Goal: Task Accomplishment & Management: Manage account settings

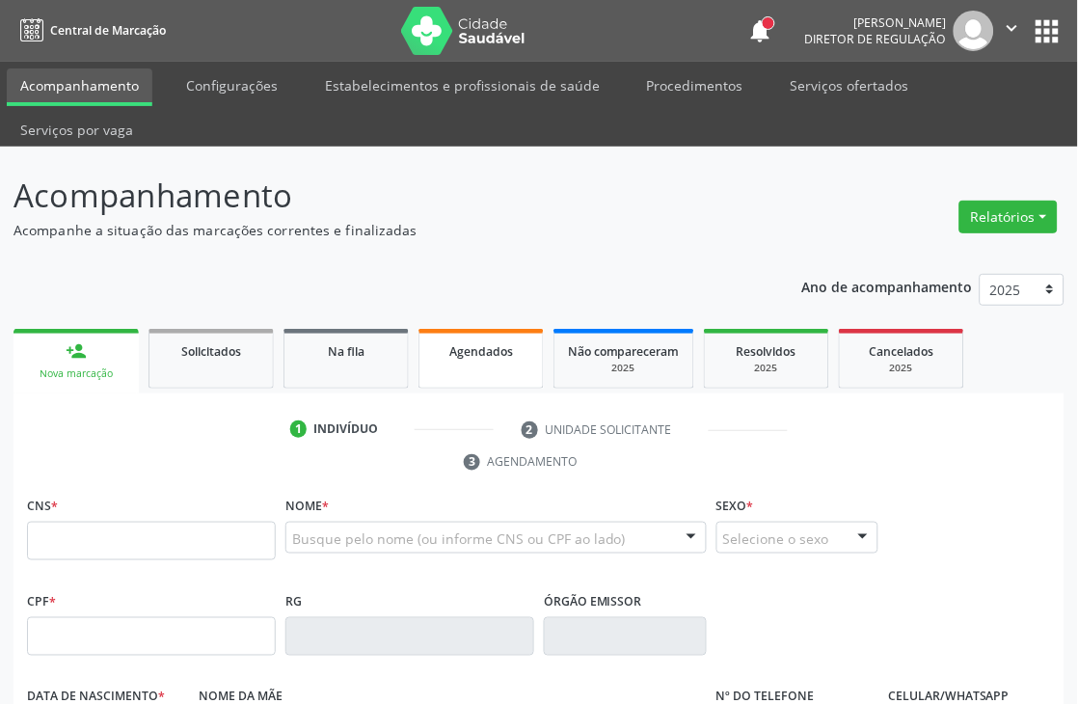
click at [456, 359] on div "Agendados" at bounding box center [481, 350] width 96 height 20
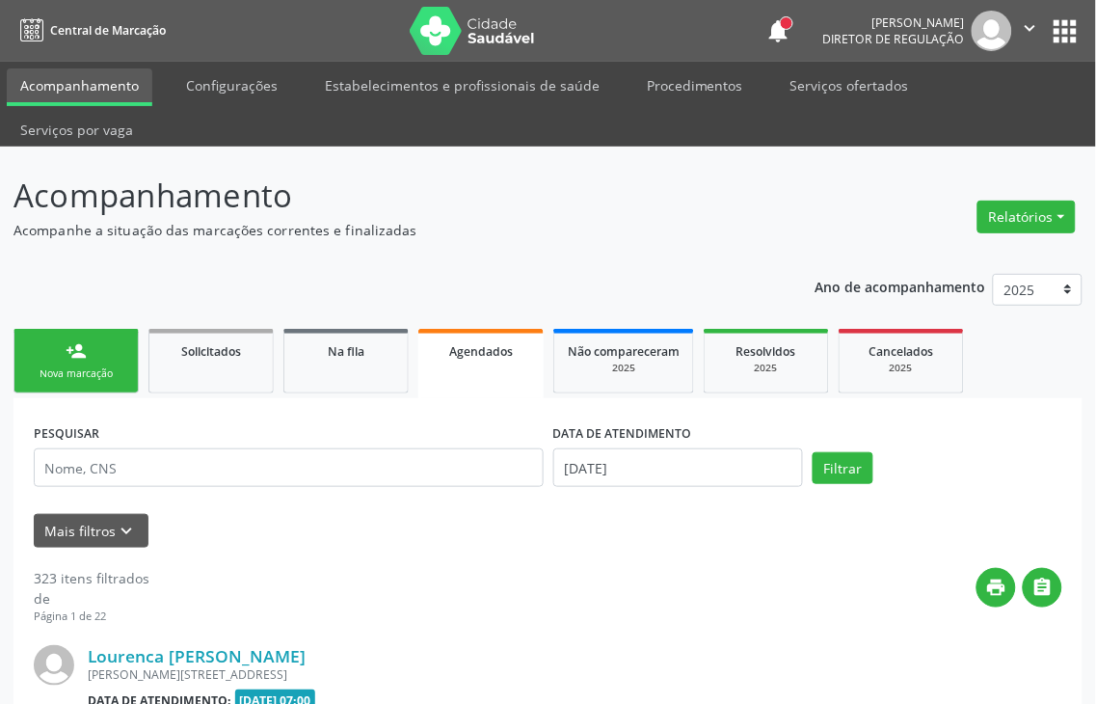
click at [602, 420] on label "DATA DE ATENDIMENTO" at bounding box center [622, 433] width 139 height 30
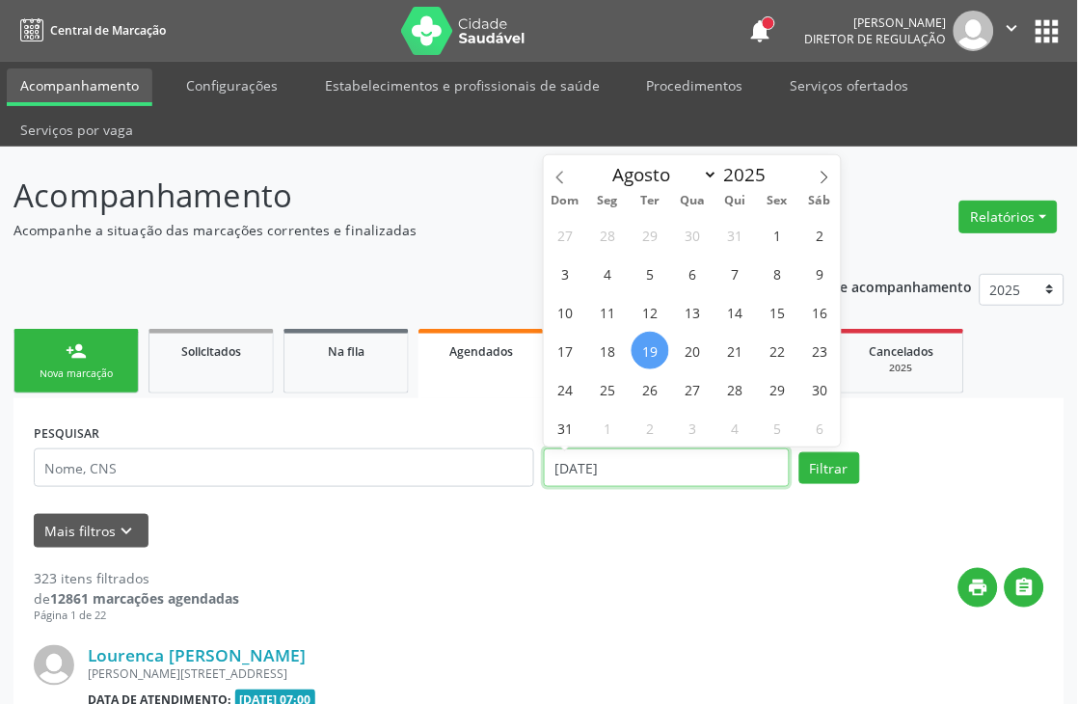
click at [613, 472] on input "[DATE]" at bounding box center [667, 467] width 246 height 39
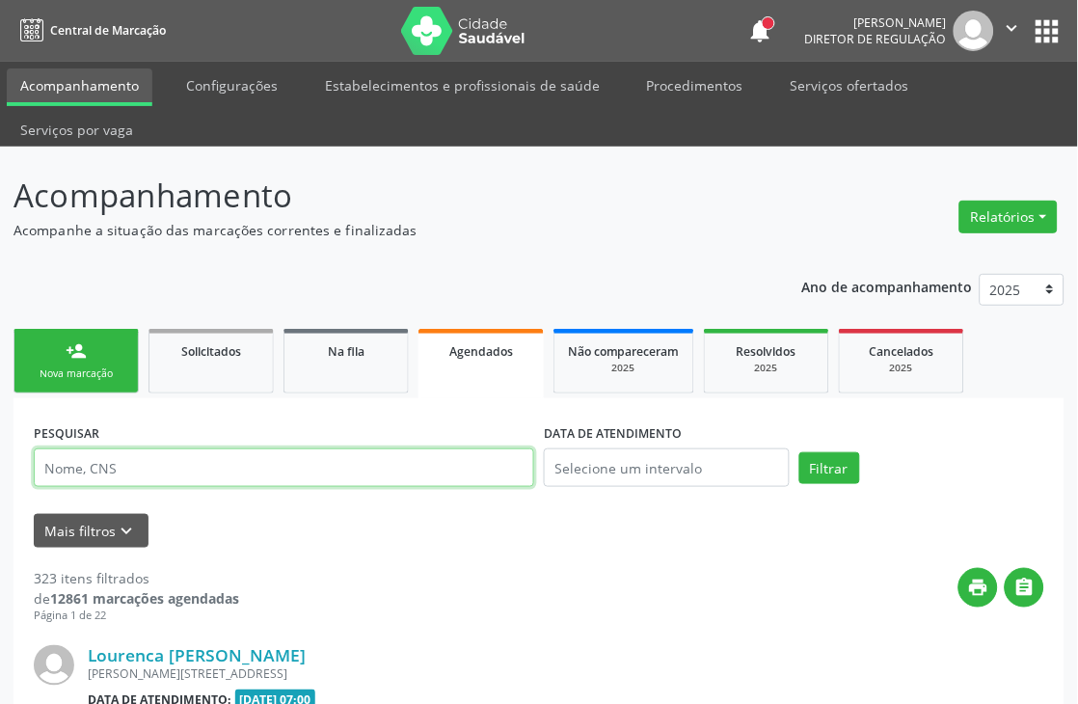
click at [458, 471] on input "text" at bounding box center [284, 467] width 500 height 39
type input "[PERSON_NAME]"
click at [799, 452] on button "Filtrar" at bounding box center [829, 468] width 61 height 33
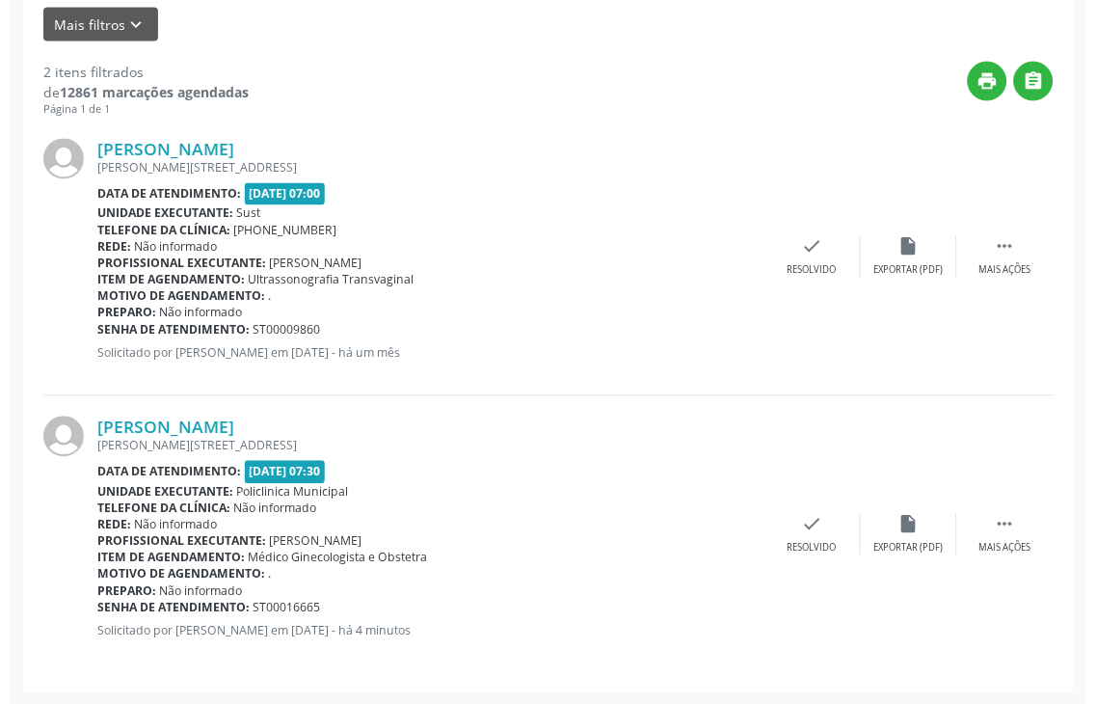
scroll to position [507, 0]
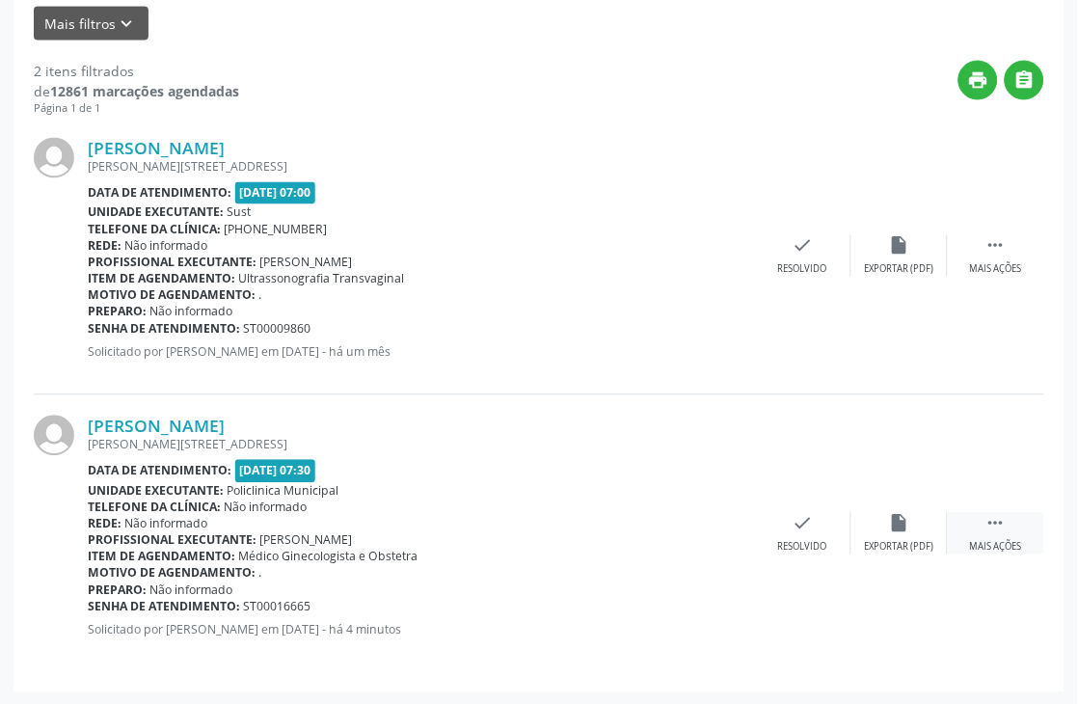
click at [1000, 544] on div "Mais ações" at bounding box center [996, 547] width 52 height 13
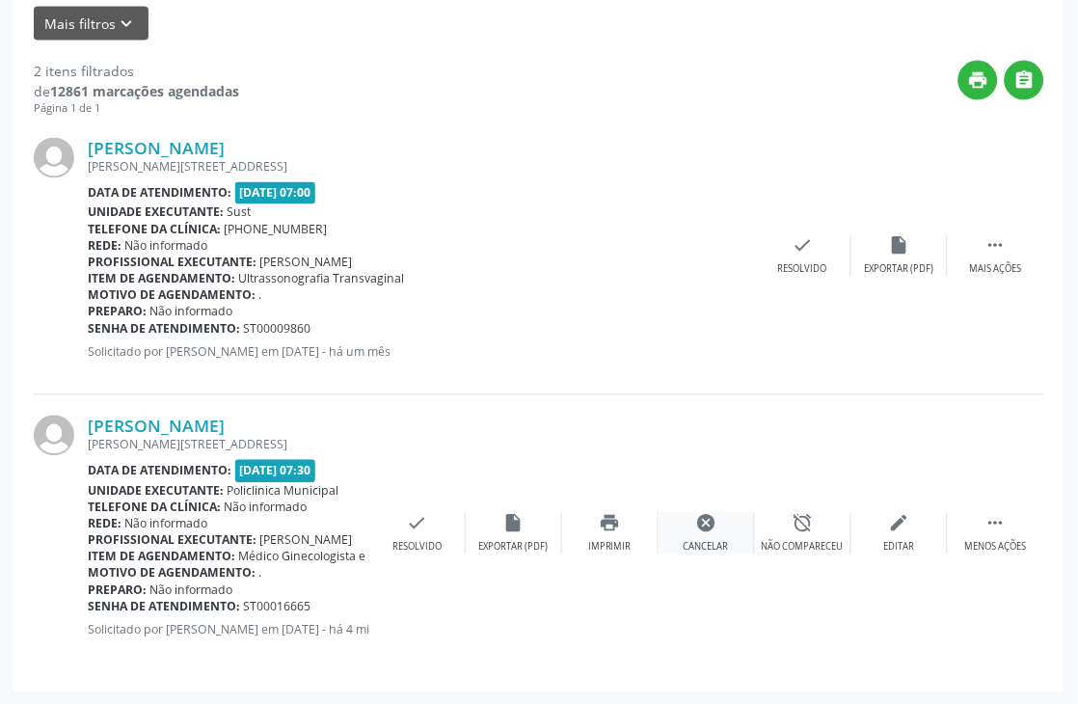
click at [707, 531] on icon "cancel" at bounding box center [706, 523] width 21 height 21
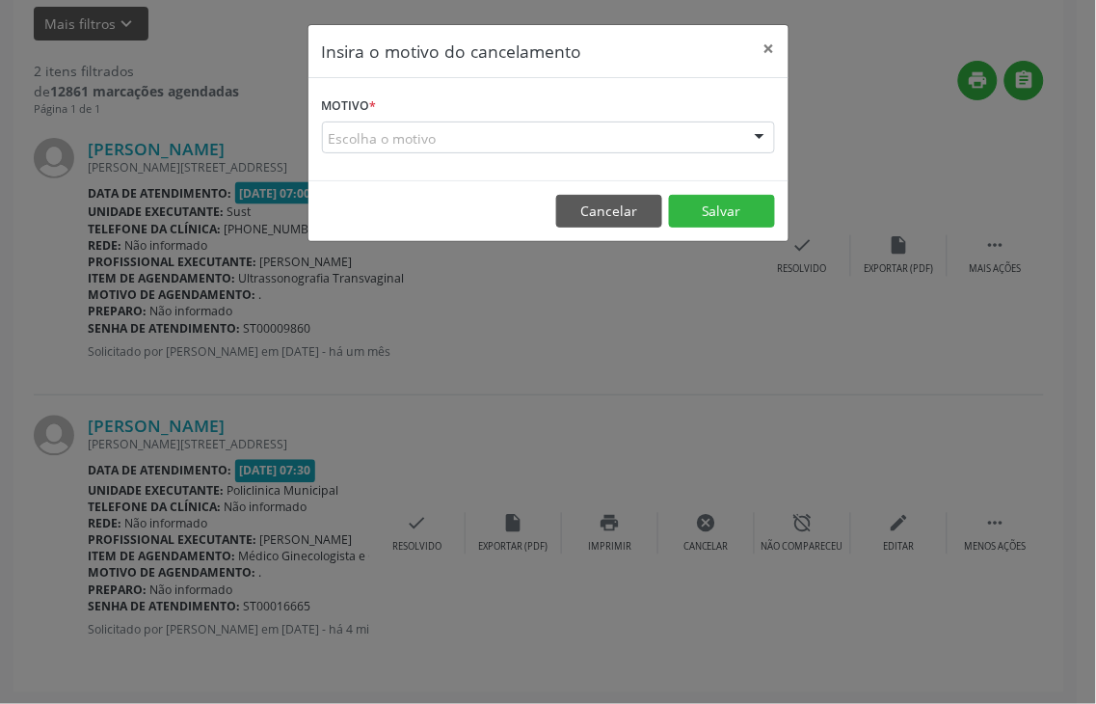
click at [708, 122] on div "Escolha o motivo" at bounding box center [548, 137] width 453 height 33
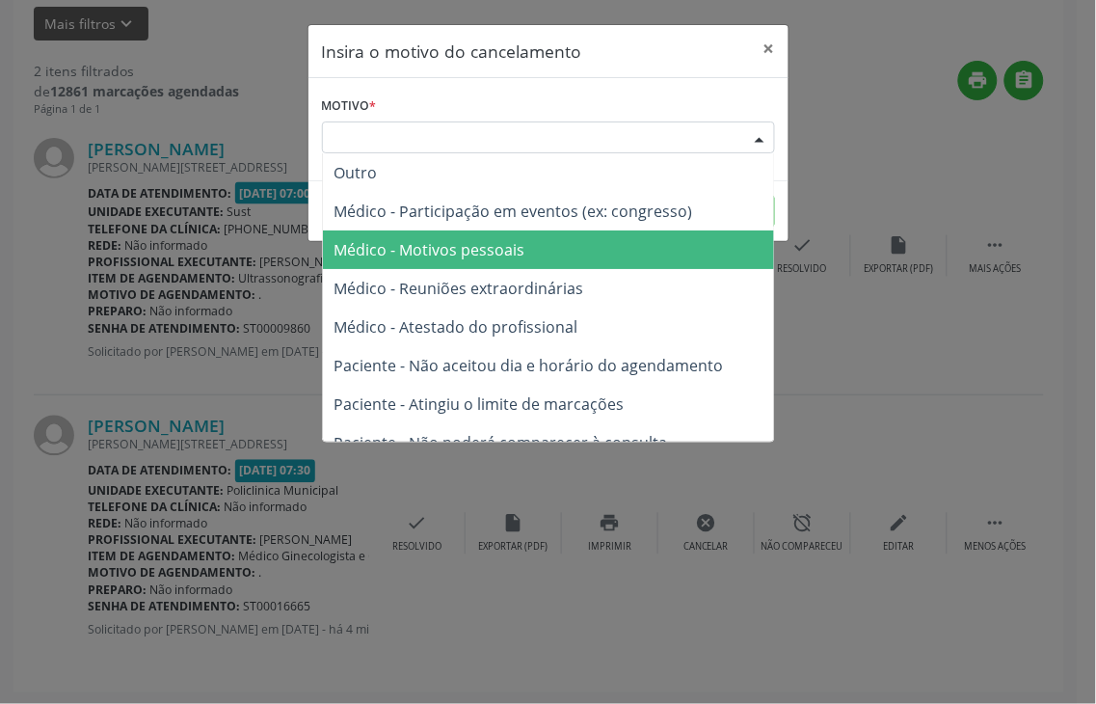
click at [602, 260] on span "Médico - Motivos pessoais" at bounding box center [548, 249] width 451 height 39
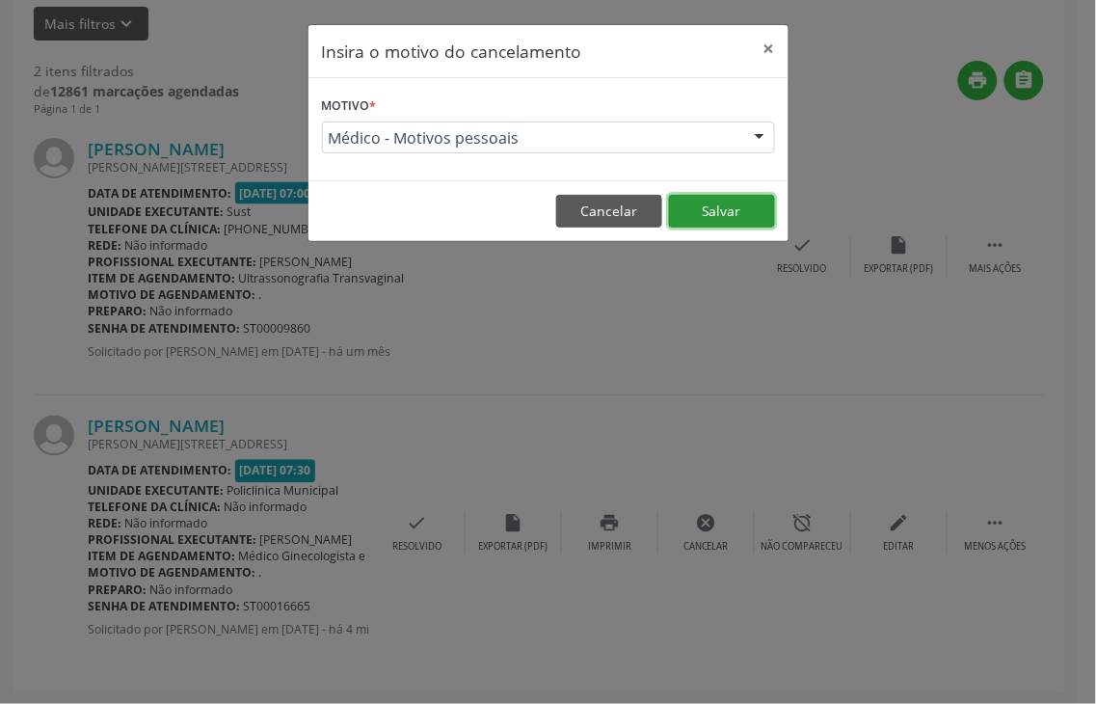
click at [690, 202] on button "Salvar" at bounding box center [722, 211] width 106 height 33
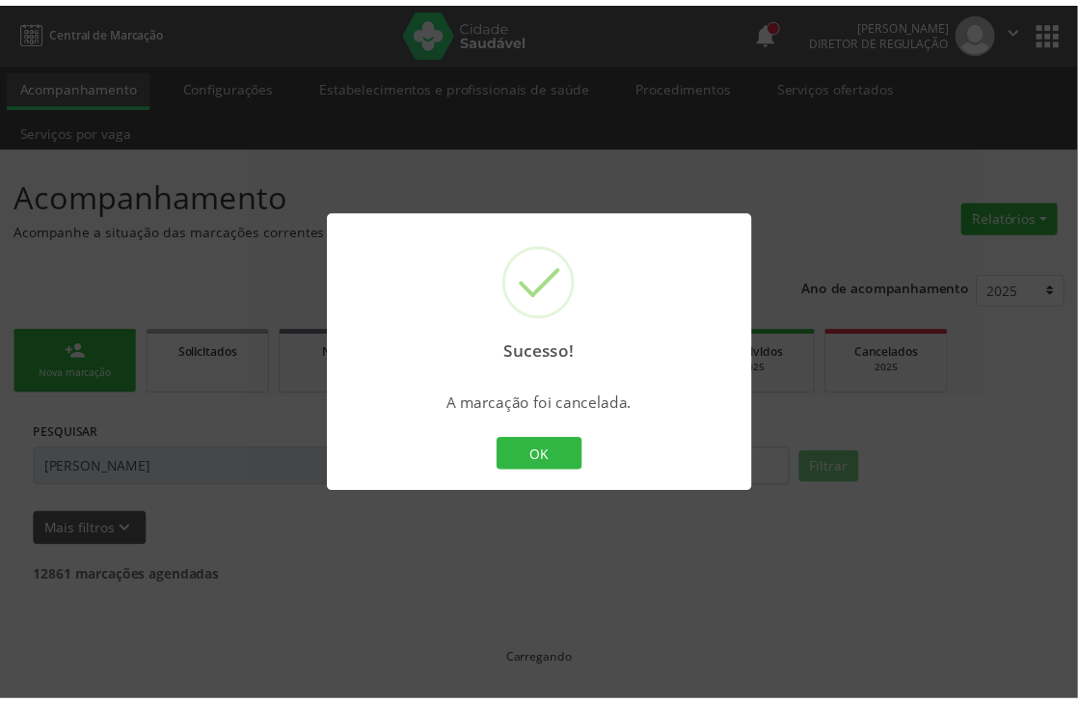
scroll to position [0, 0]
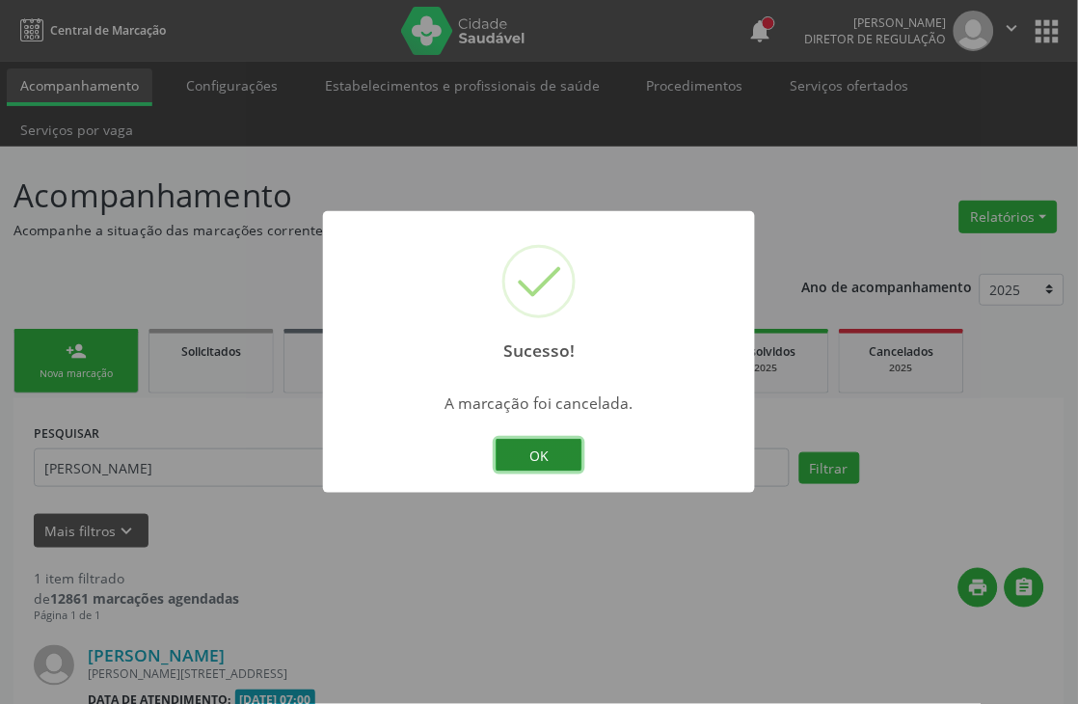
click at [540, 460] on button "OK" at bounding box center [539, 455] width 87 height 33
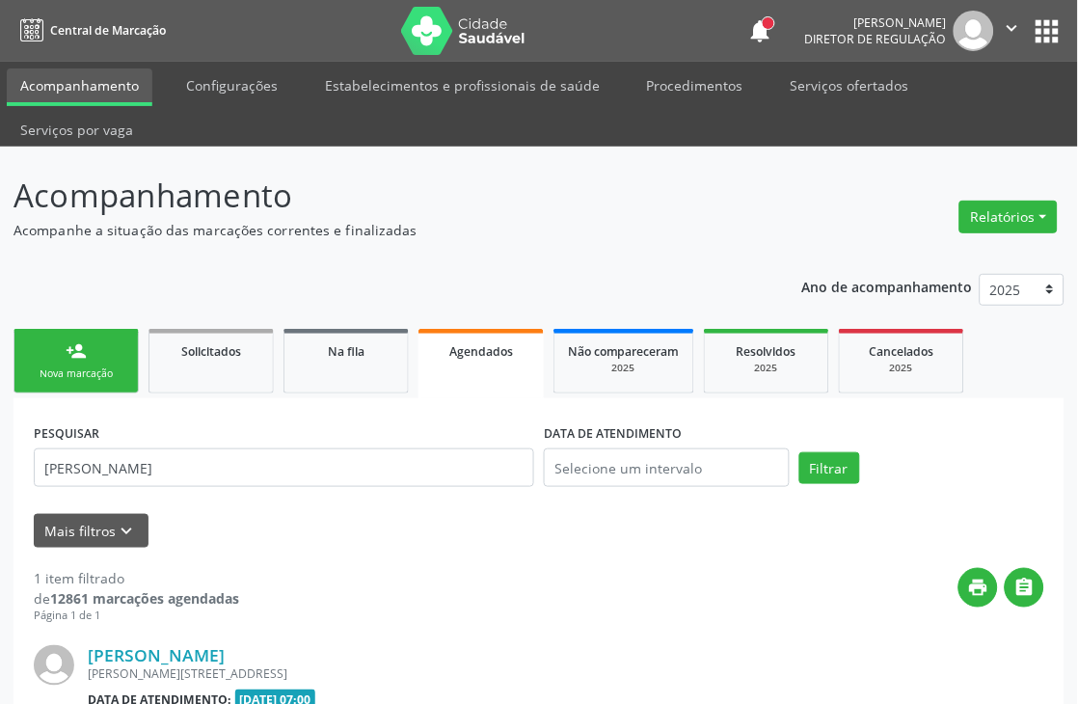
click at [58, 370] on div "Nova marcação" at bounding box center [76, 373] width 96 height 14
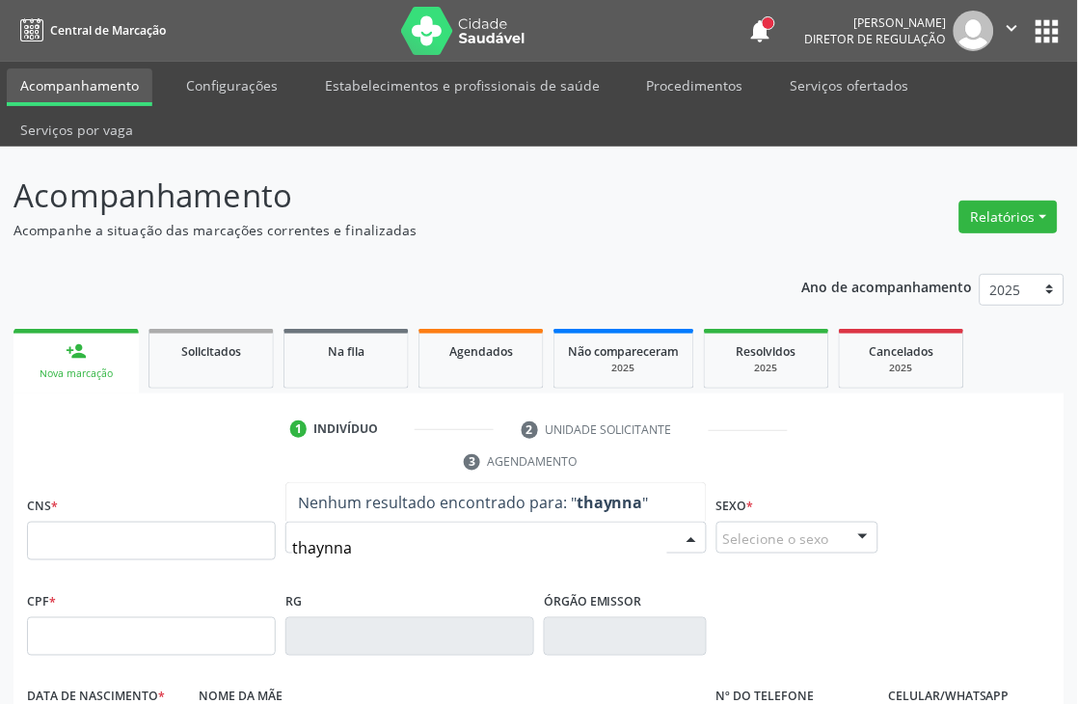
type input "[PERSON_NAME]"
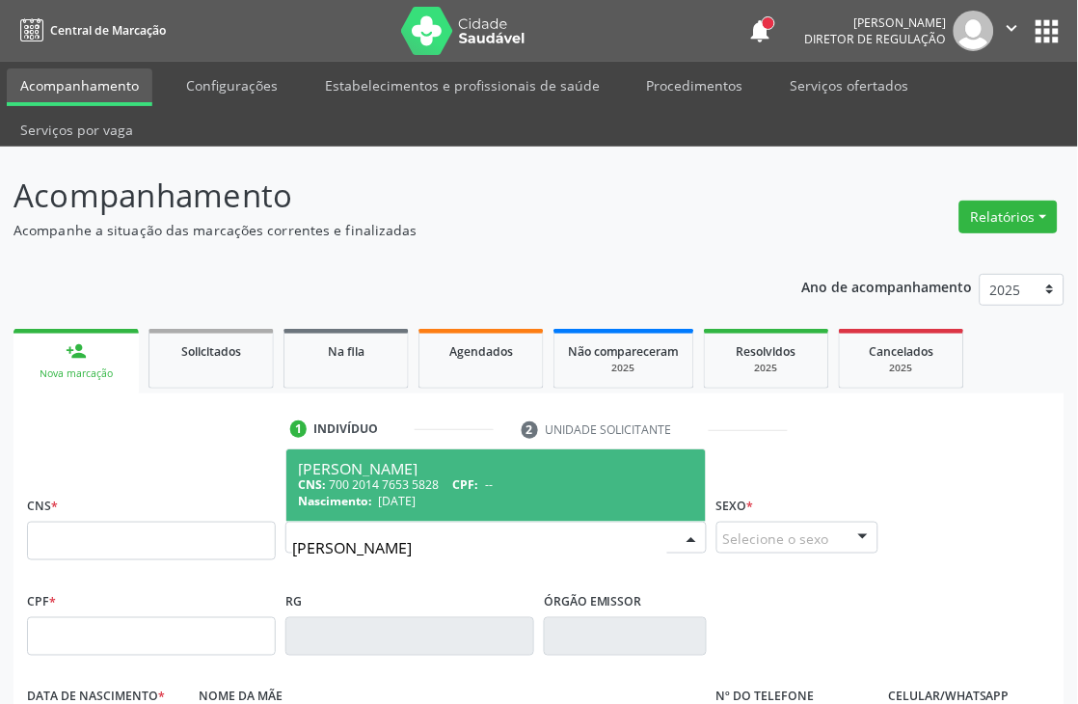
click at [408, 499] on span "[DATE]" at bounding box center [398, 501] width 38 height 16
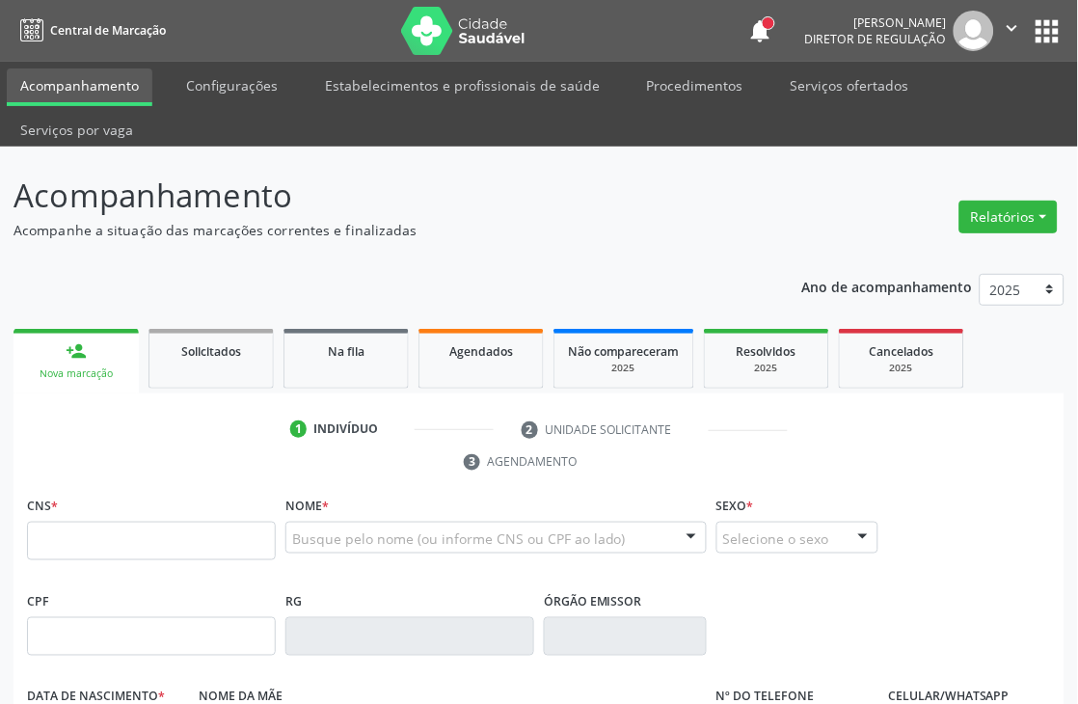
type input "700 2014 7653 5828"
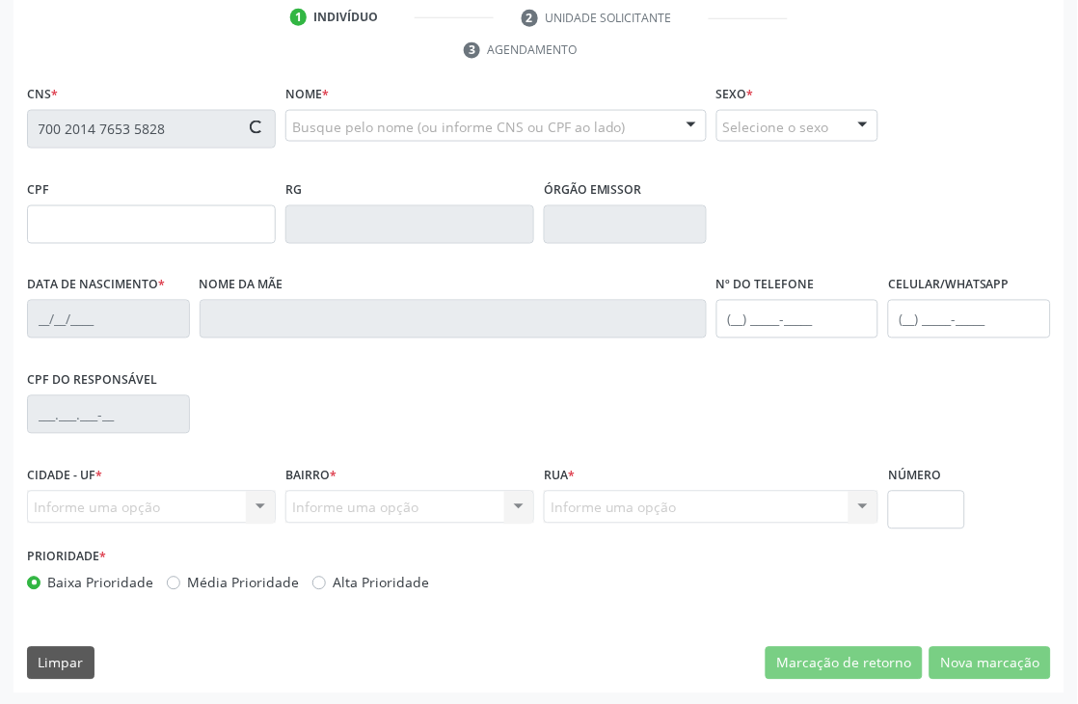
scroll to position [413, 0]
type input "[DATE]"
type input "[PERSON_NAME]"
type input "[PHONE_NUMBER]"
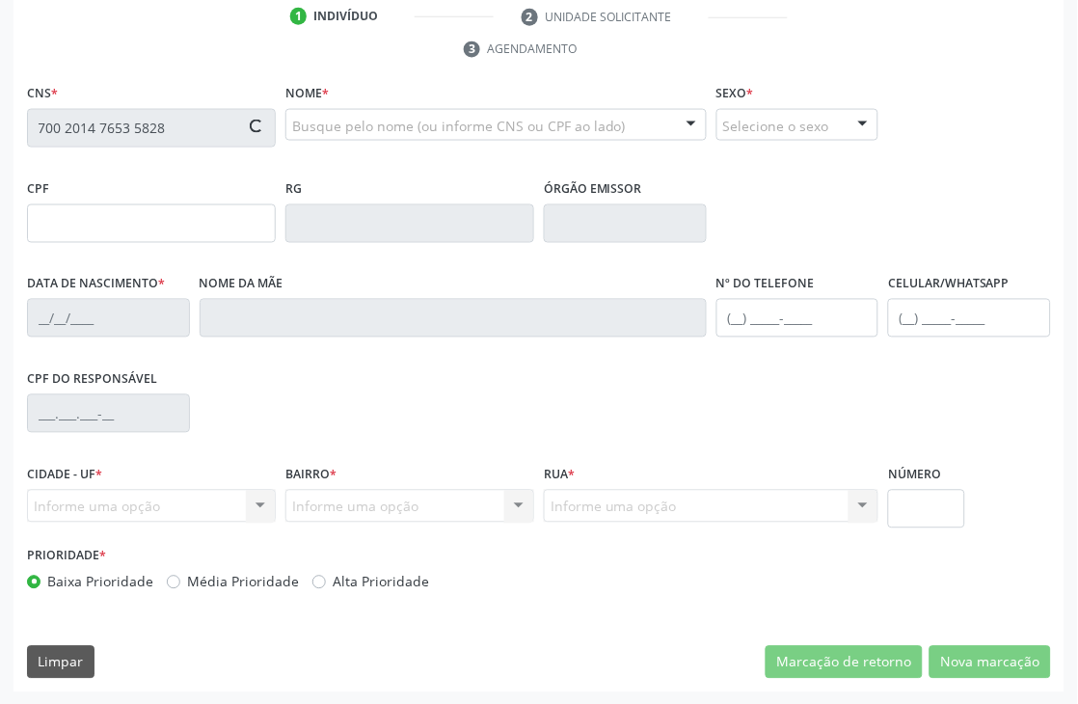
type input "040.207.004-60"
type input "367"
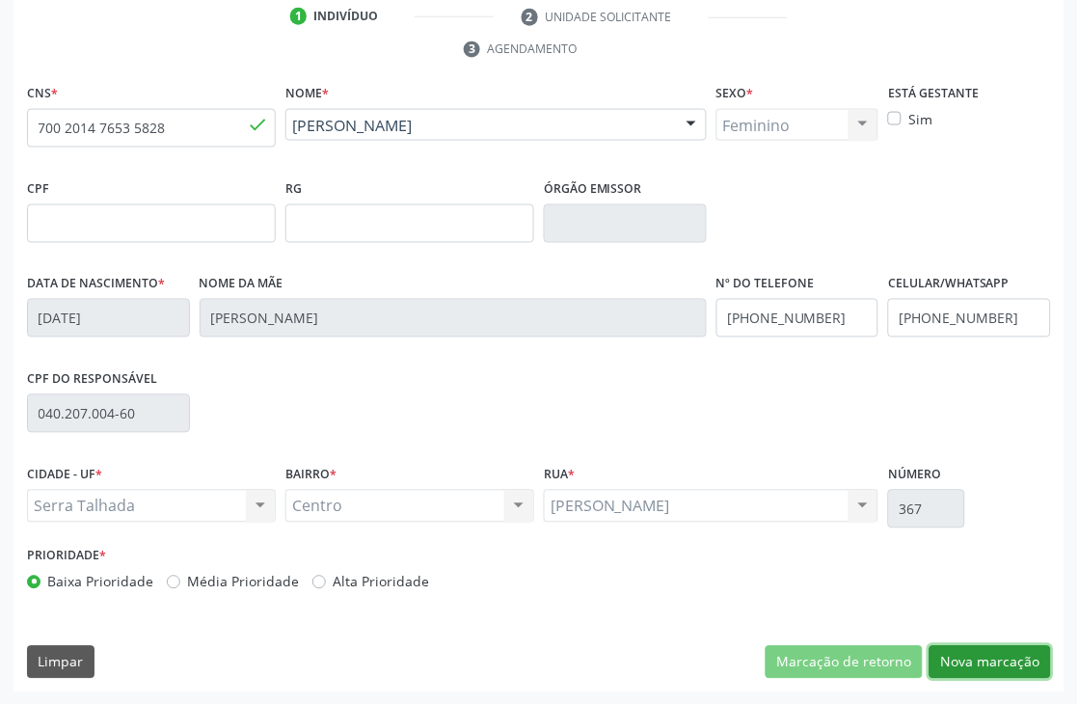
click at [956, 662] on button "Nova marcação" at bounding box center [990, 662] width 121 height 33
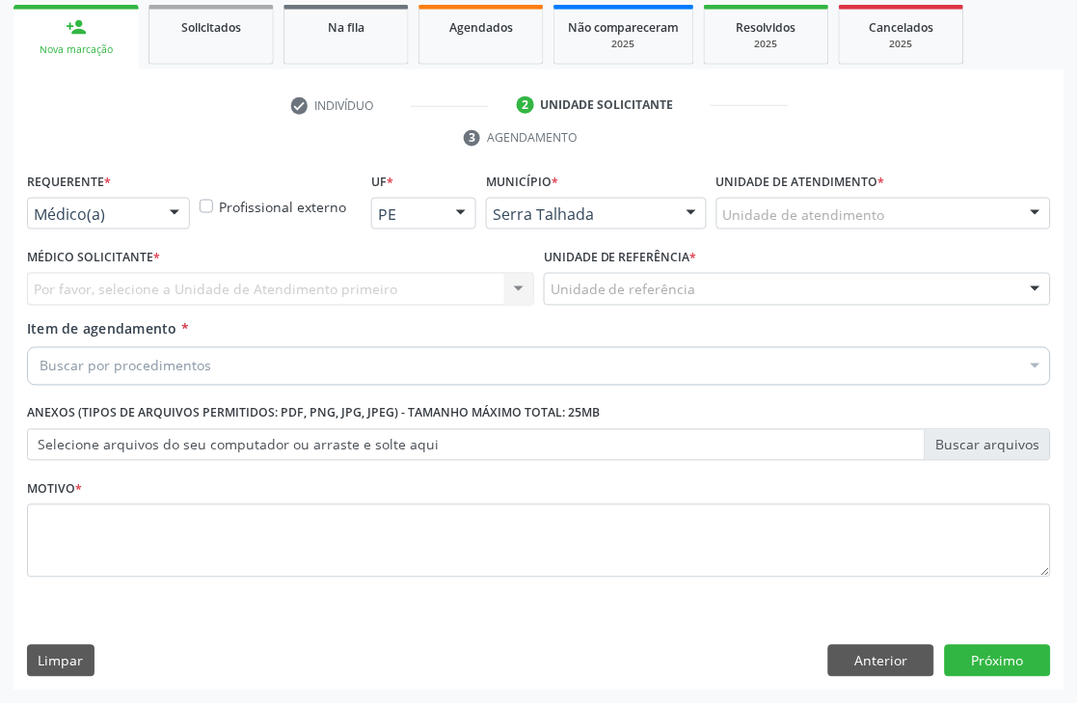
scroll to position [324, 0]
click at [183, 210] on div at bounding box center [174, 215] width 29 height 33
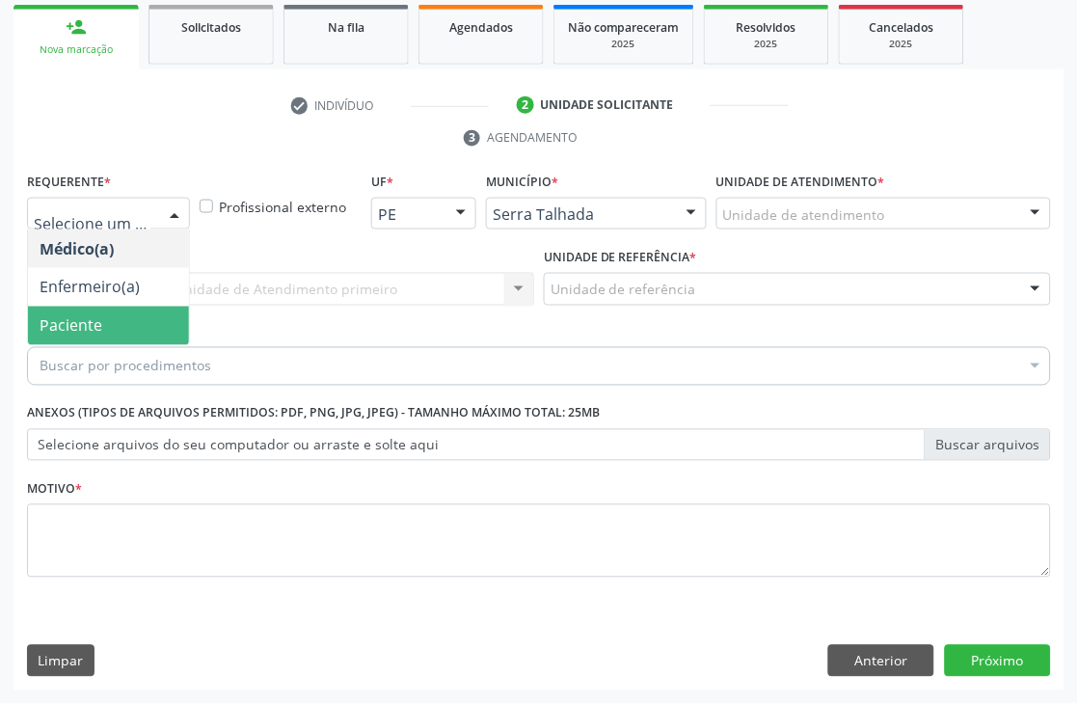
click at [141, 309] on span "Paciente" at bounding box center [108, 326] width 161 height 39
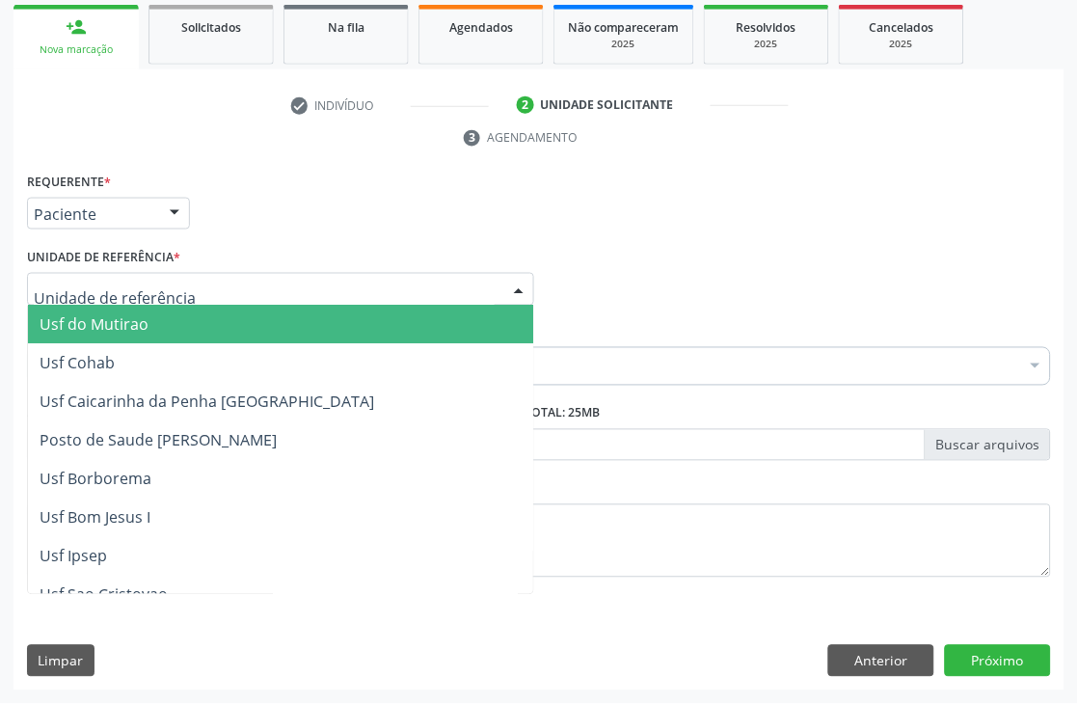
click at [200, 273] on div at bounding box center [280, 289] width 507 height 33
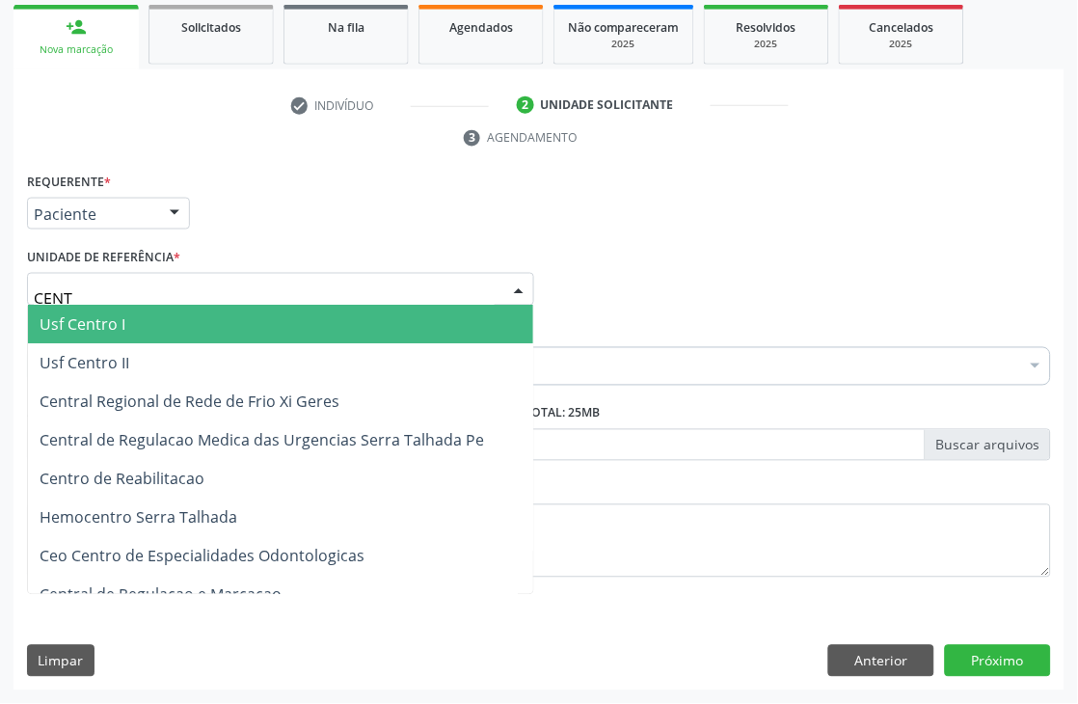
type input "CENTR"
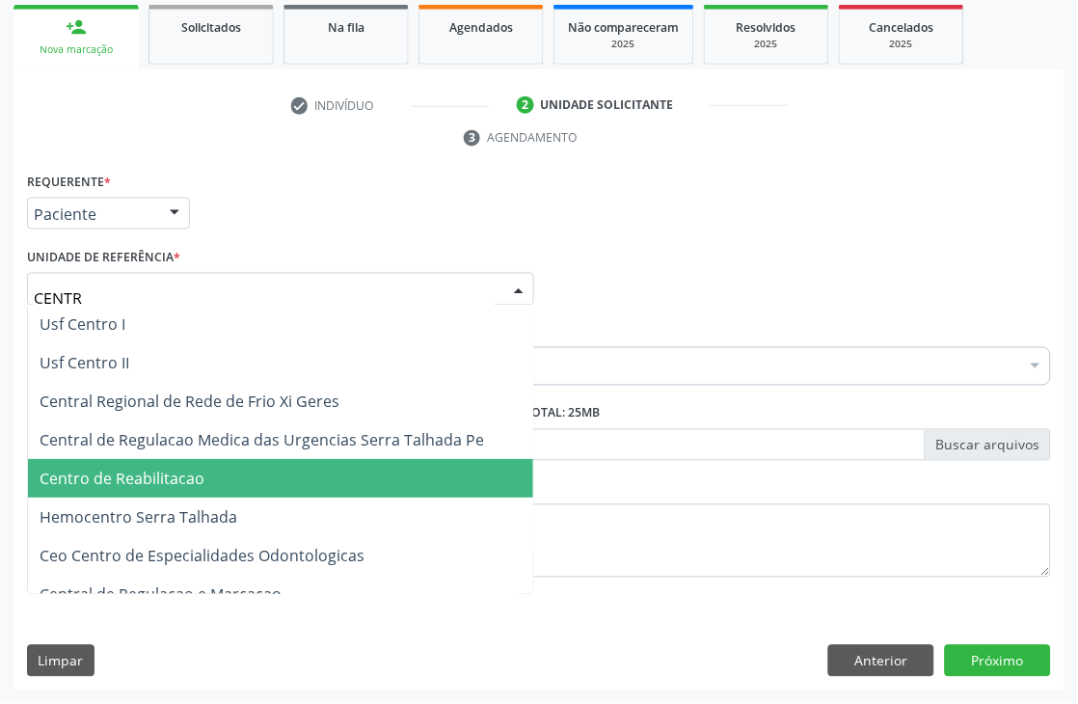
click at [188, 480] on span "Centro de Reabilitacao" at bounding box center [122, 479] width 165 height 21
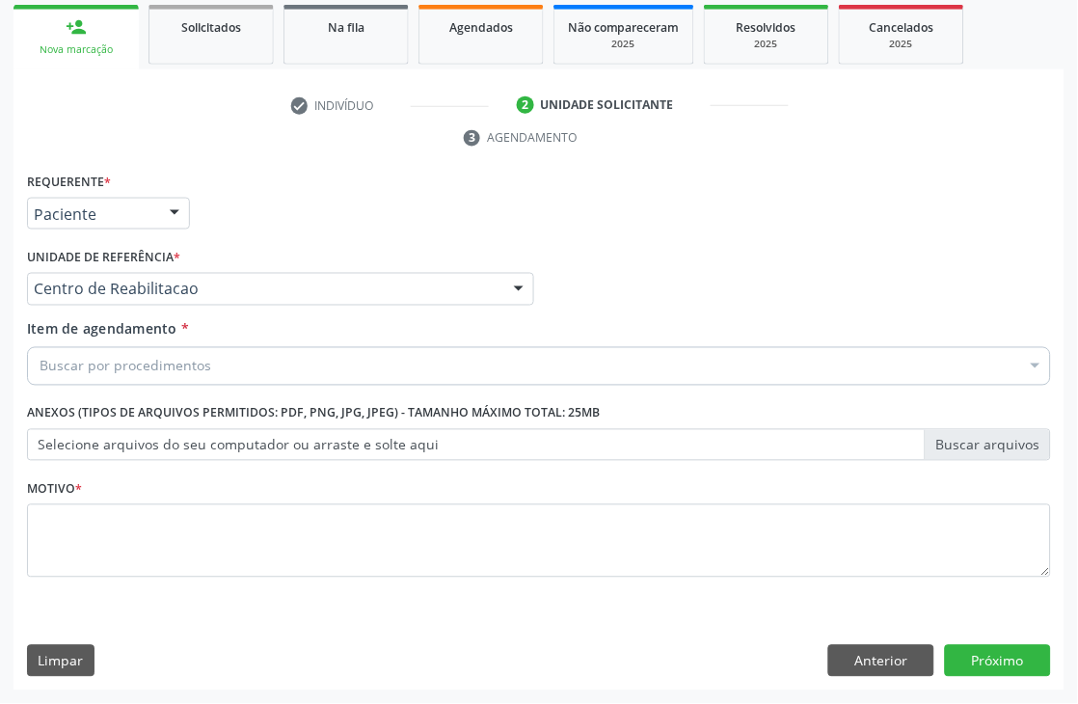
click at [214, 378] on div "Buscar por procedimentos" at bounding box center [539, 366] width 1024 height 39
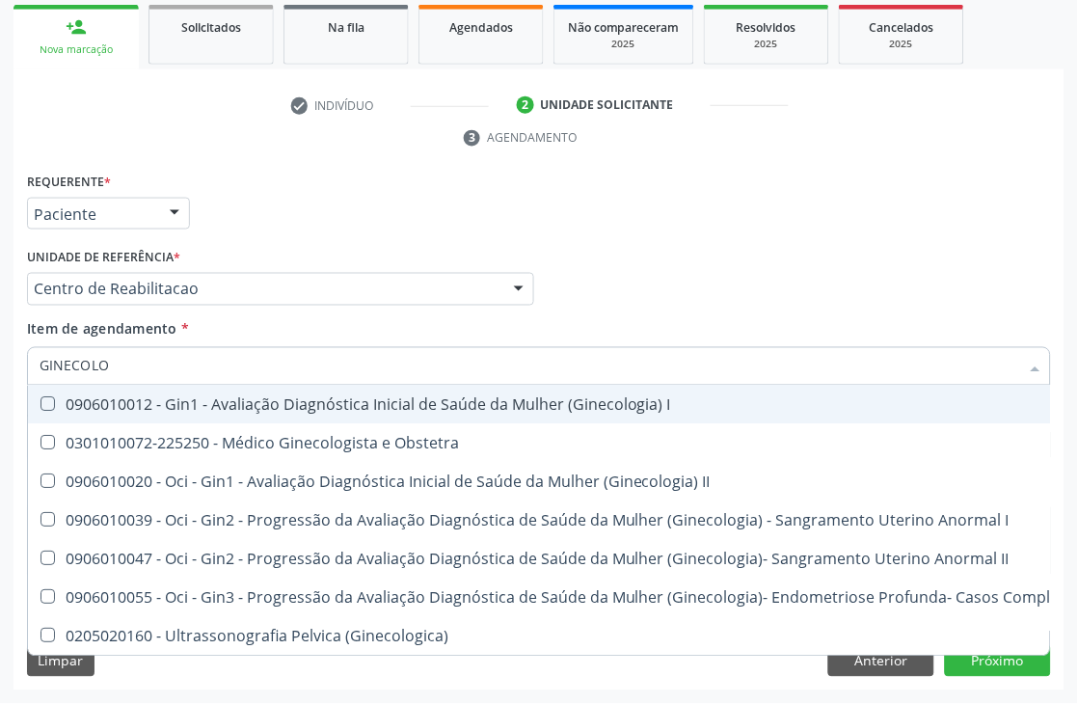
type input "GINECOLOG"
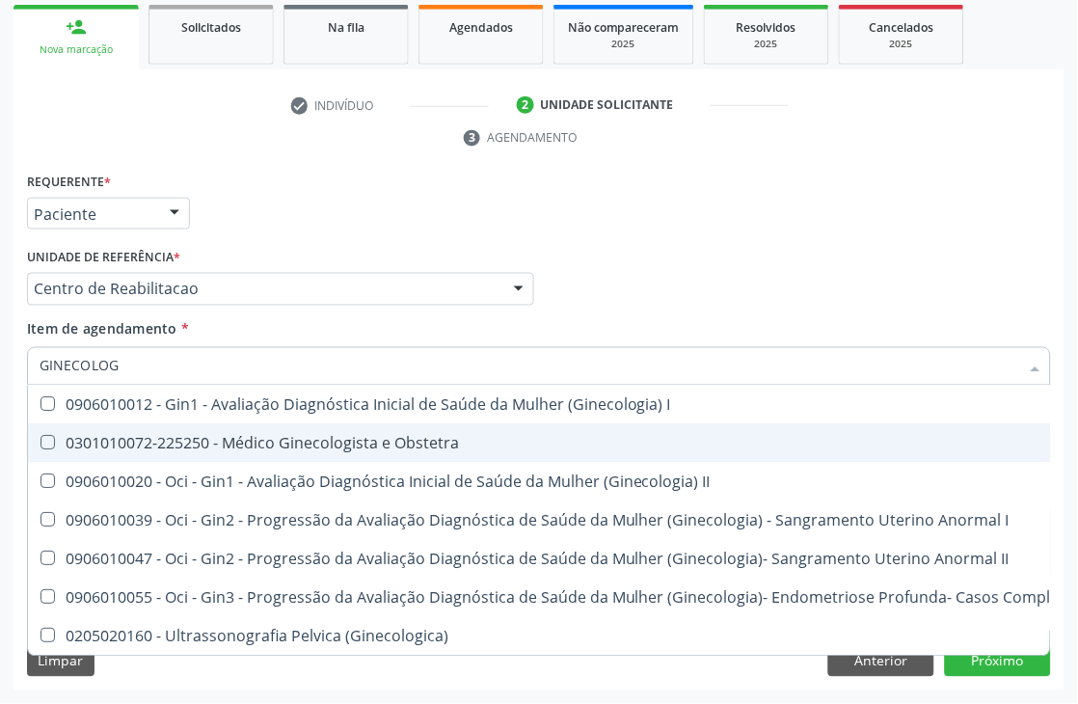
click at [297, 446] on div "0301010072-225250 - Médico Ginecologista e Obstetra" at bounding box center [655, 443] width 1230 height 15
checkbox Obstetra "true"
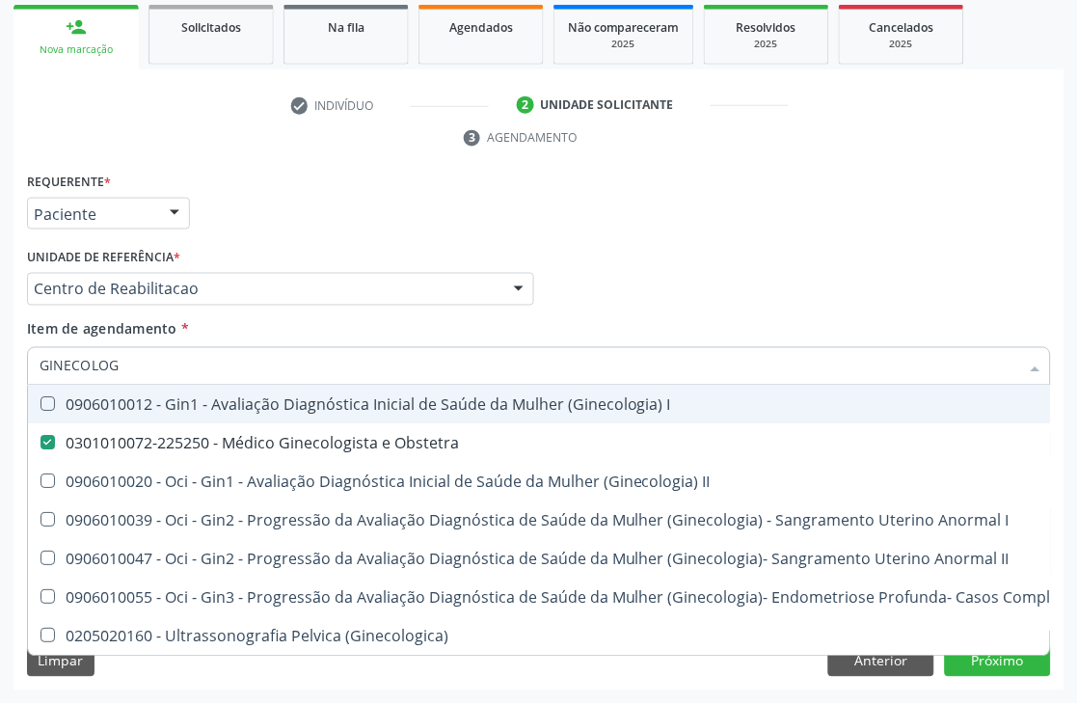
click at [762, 190] on div "Requerente * Paciente Médico(a) Enfermeiro(a) Paciente Nenhum resultado encontr…" at bounding box center [539, 205] width 1034 height 75
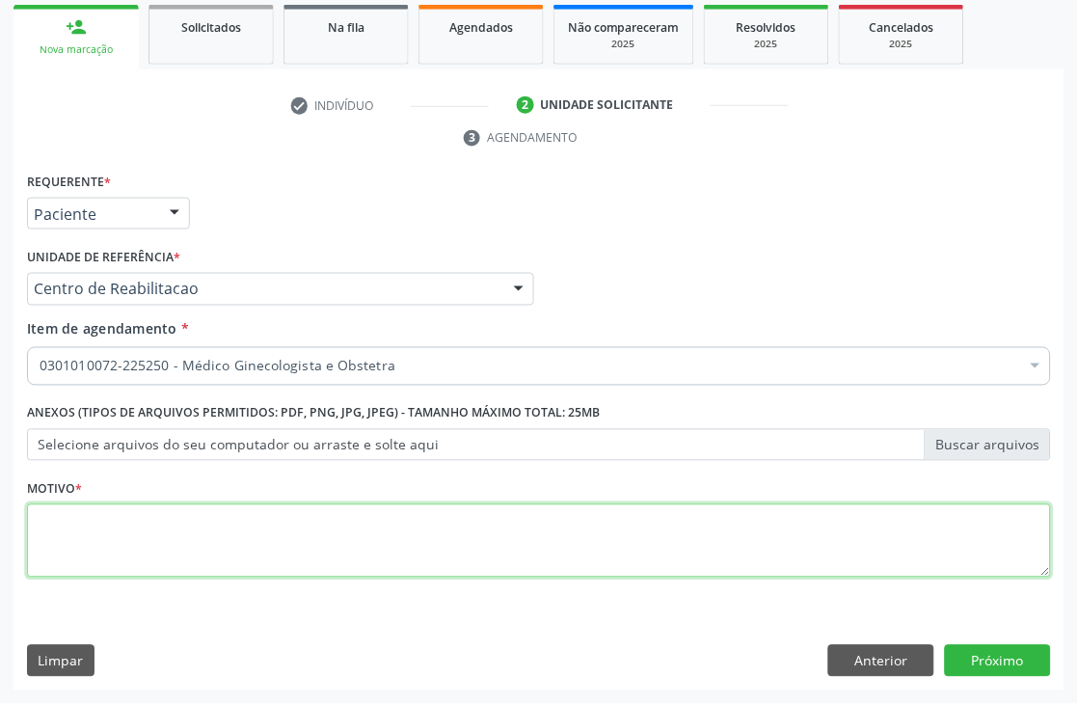
click at [91, 534] on textarea at bounding box center [539, 540] width 1024 height 73
type textarea "."
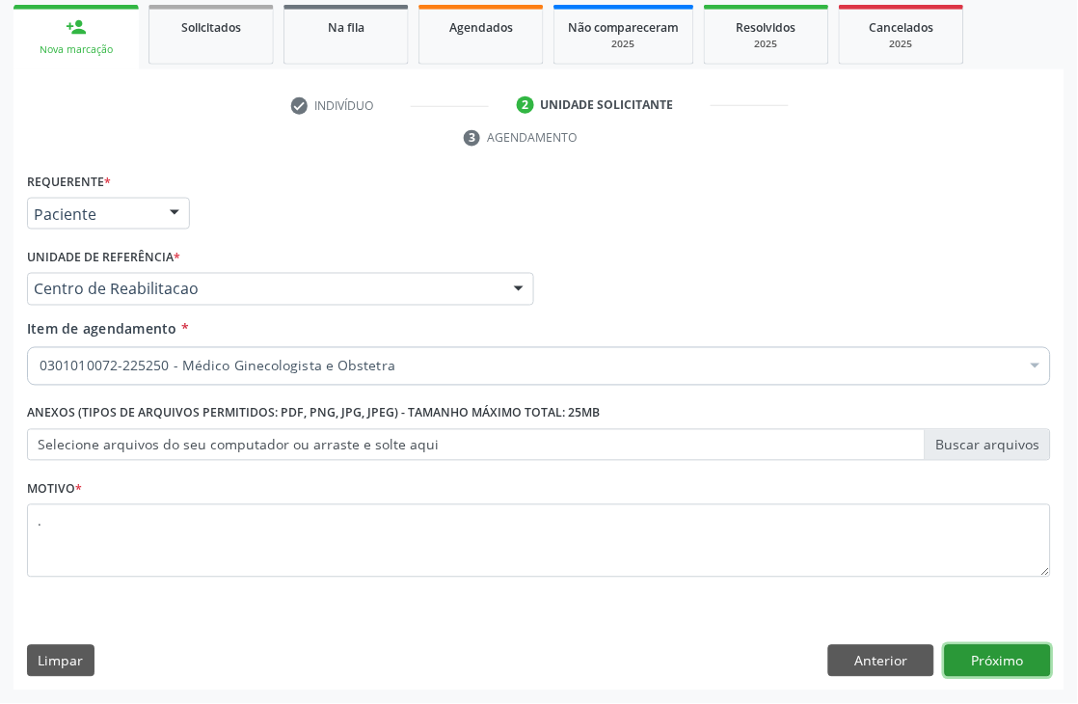
click at [1004, 669] on button "Próximo" at bounding box center [998, 661] width 106 height 33
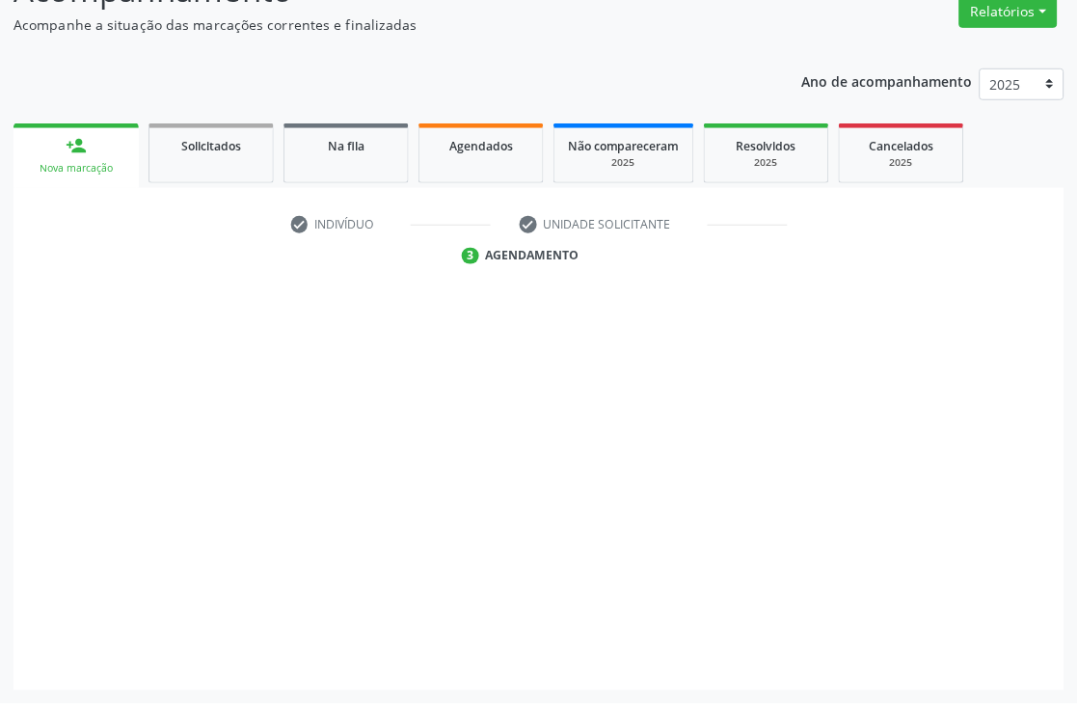
scroll to position [205, 0]
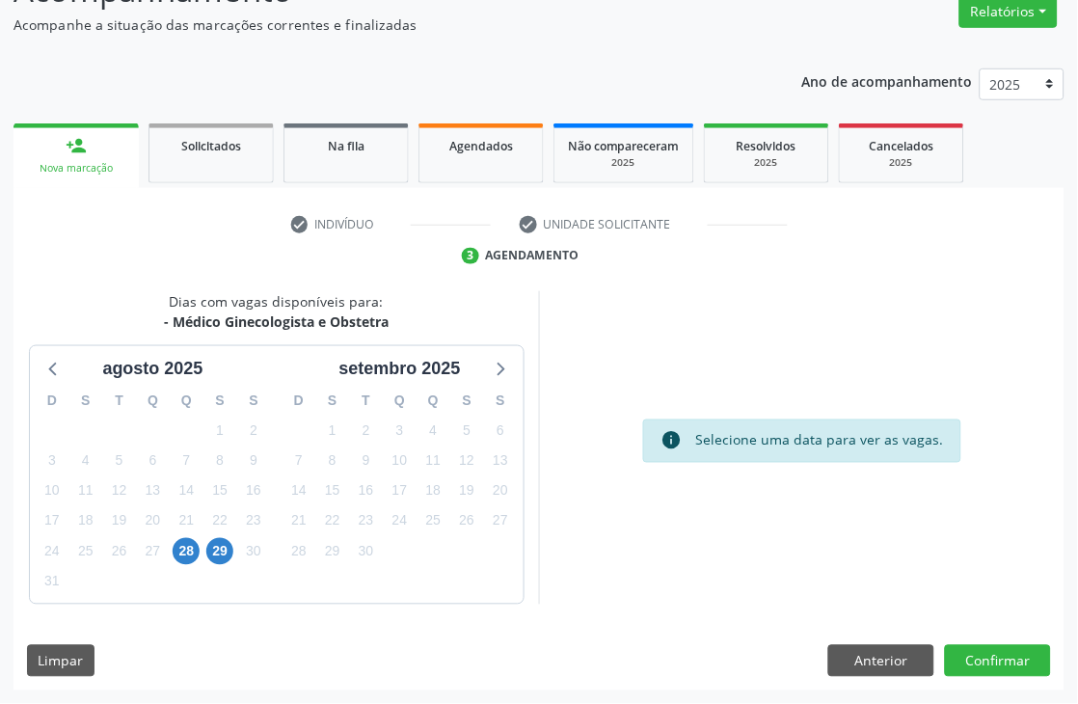
click at [199, 543] on div "28" at bounding box center [186, 552] width 27 height 30
click at [194, 545] on span "28" at bounding box center [186, 551] width 27 height 27
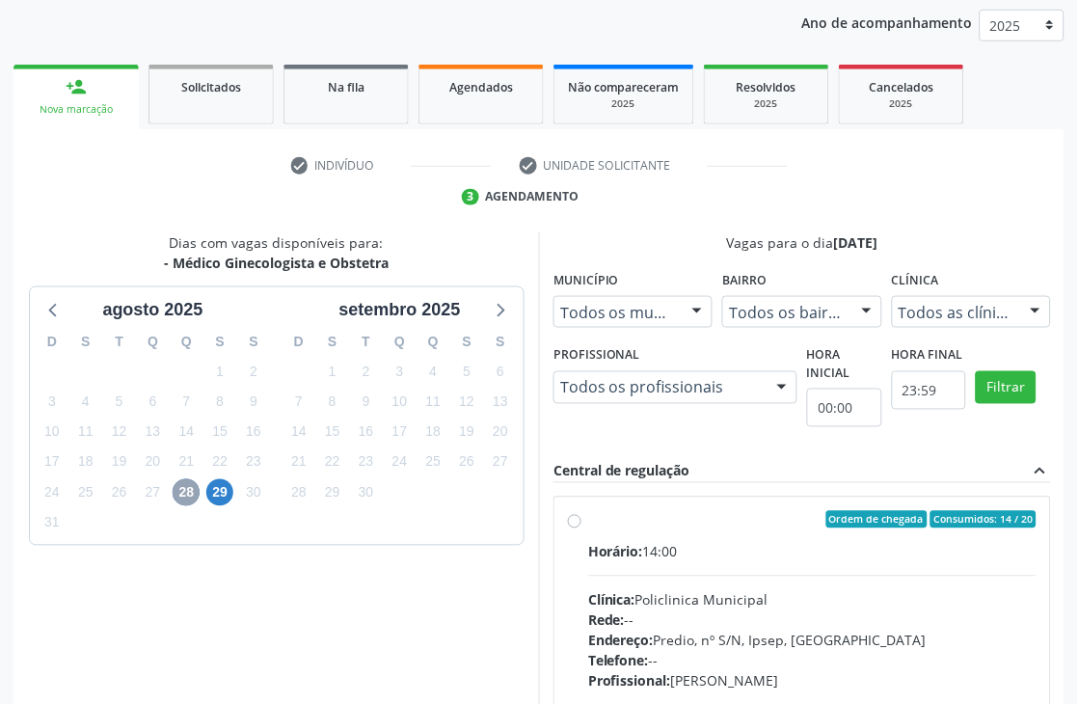
scroll to position [495, 0]
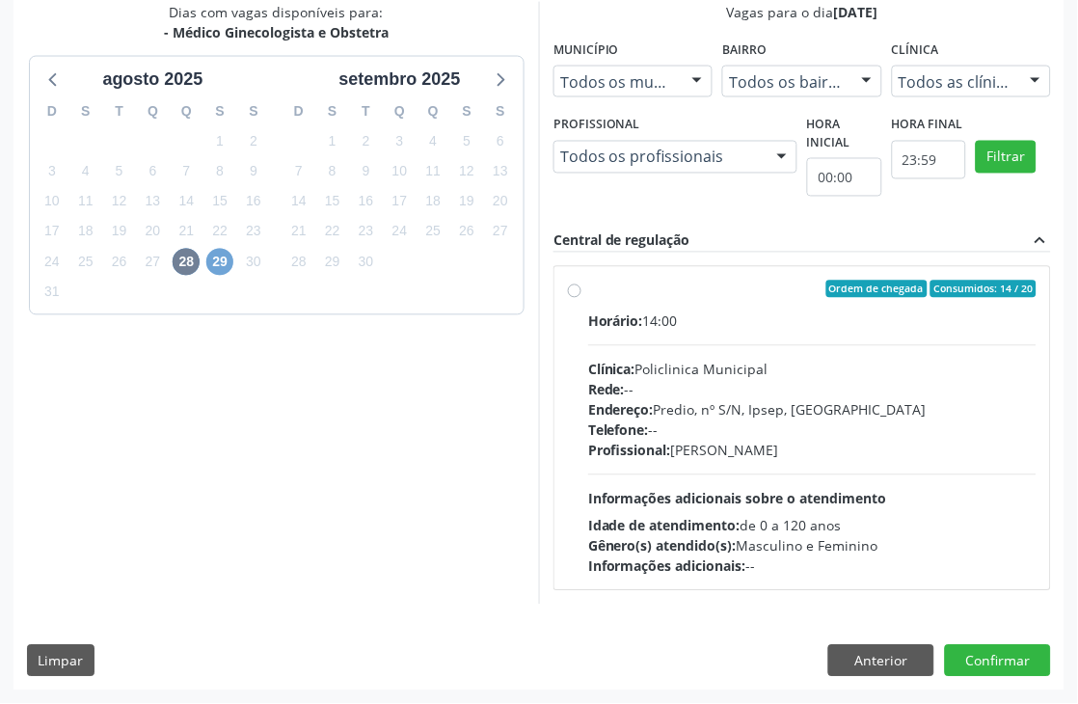
click at [220, 258] on span "29" at bounding box center [219, 262] width 27 height 27
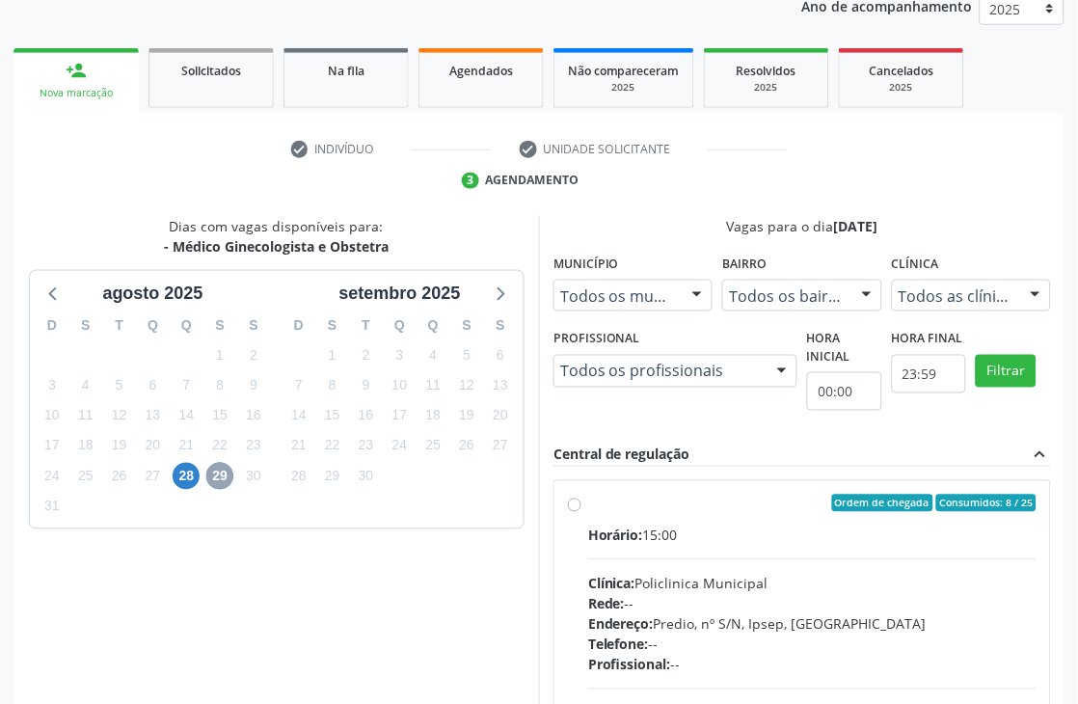
scroll to position [0, 0]
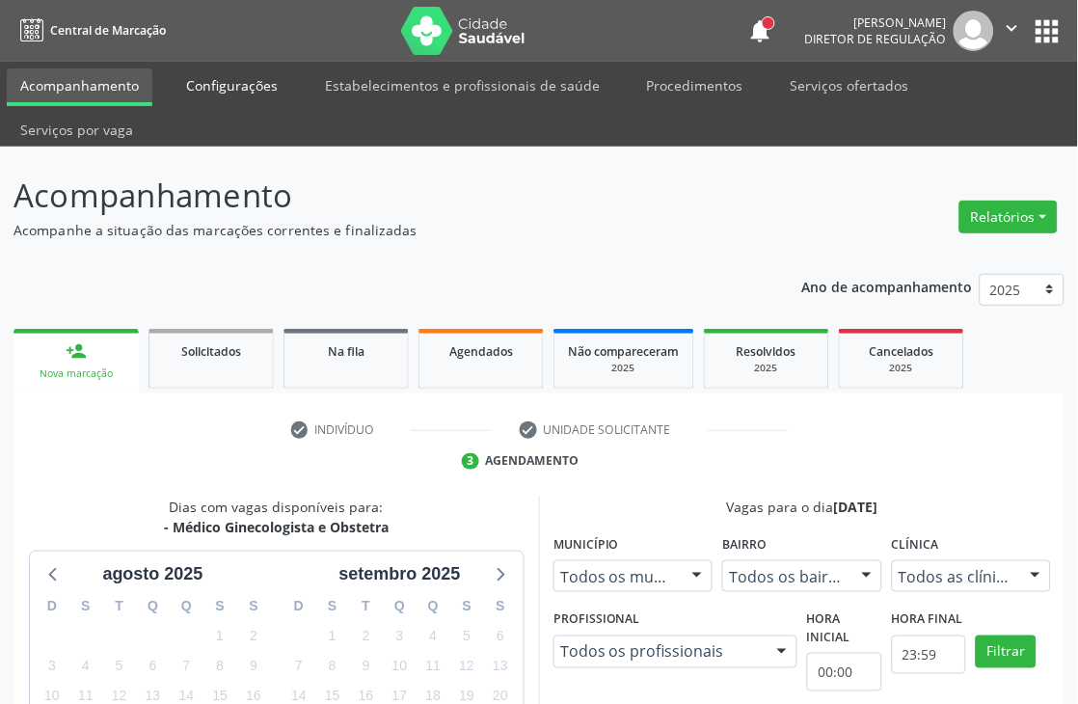
click at [241, 84] on link "Configurações" at bounding box center [232, 85] width 119 height 34
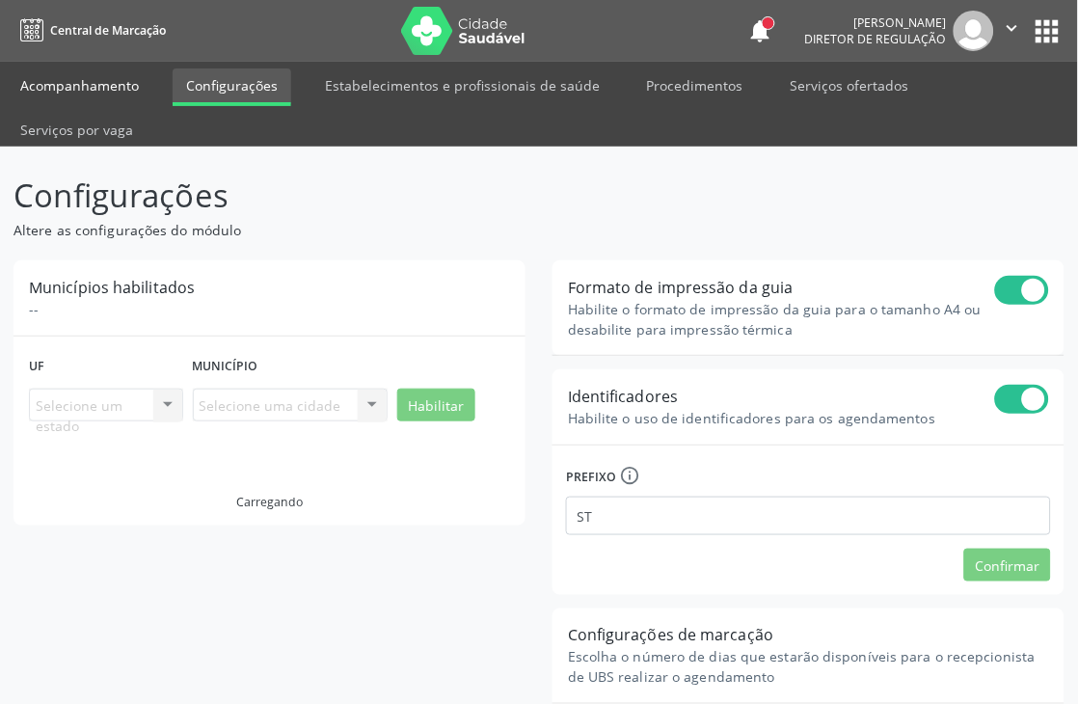
drag, startPoint x: 258, startPoint y: 132, endPoint x: 110, endPoint y: 81, distance: 157.0
click at [110, 81] on link "Acompanhamento" at bounding box center [80, 85] width 146 height 34
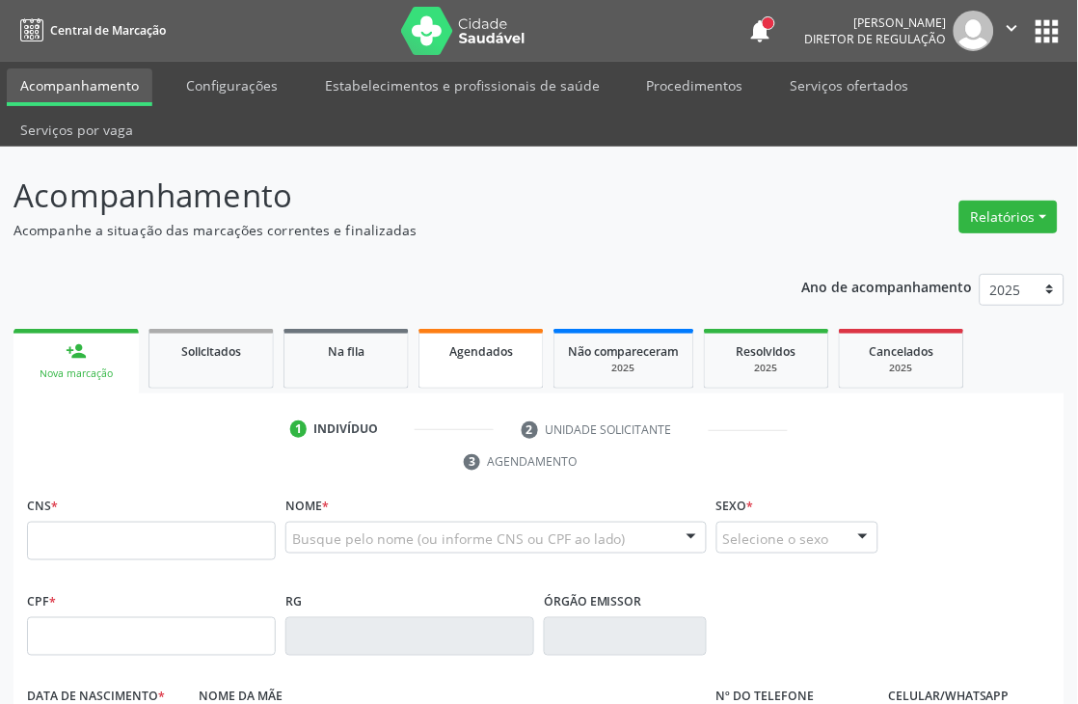
click at [472, 354] on span "Agendados" at bounding box center [481, 351] width 64 height 16
select select "7"
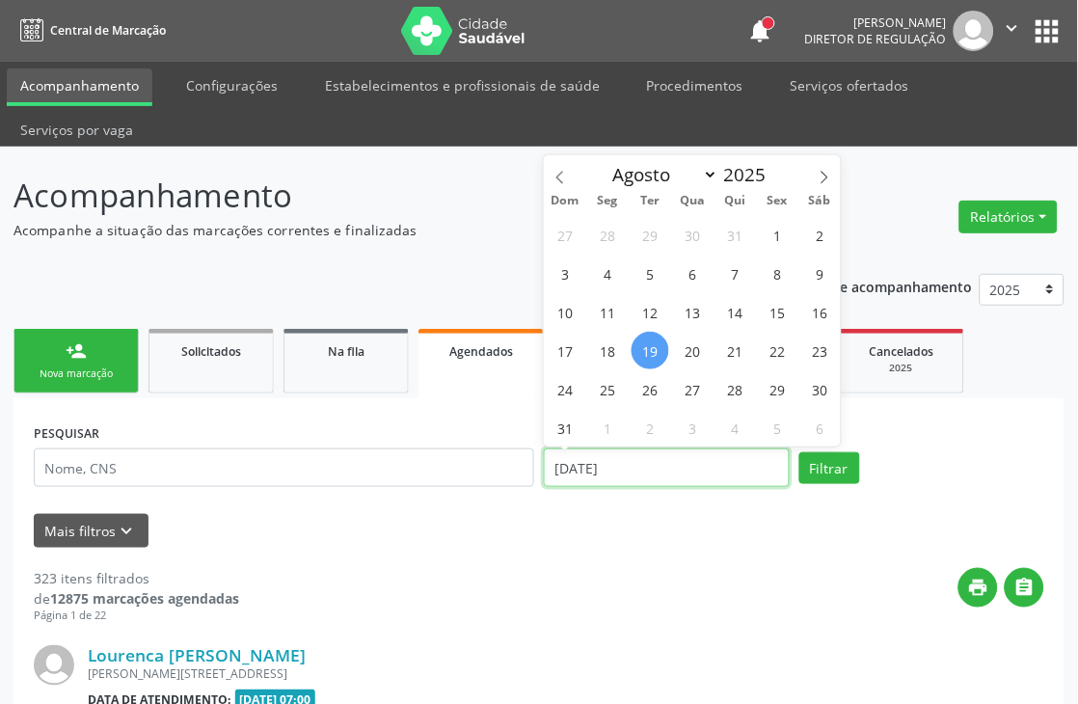
click at [596, 473] on input "[DATE]" at bounding box center [667, 467] width 246 height 39
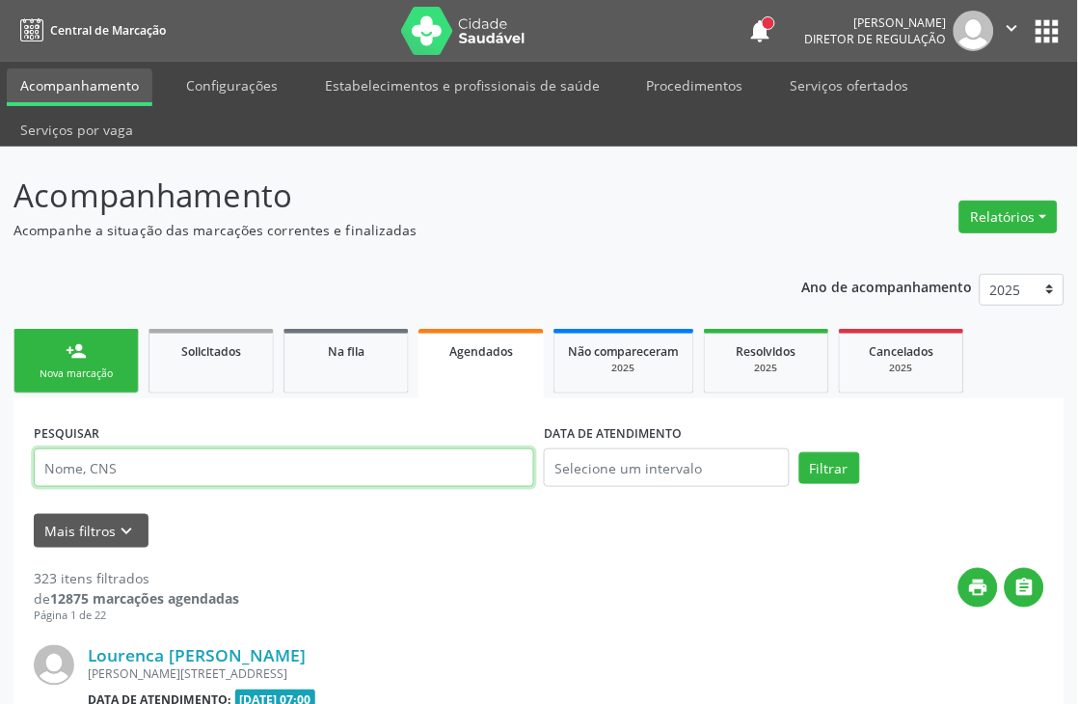
click at [470, 464] on input "text" at bounding box center [284, 467] width 500 height 39
click at [799, 452] on button "Filtrar" at bounding box center [829, 468] width 61 height 33
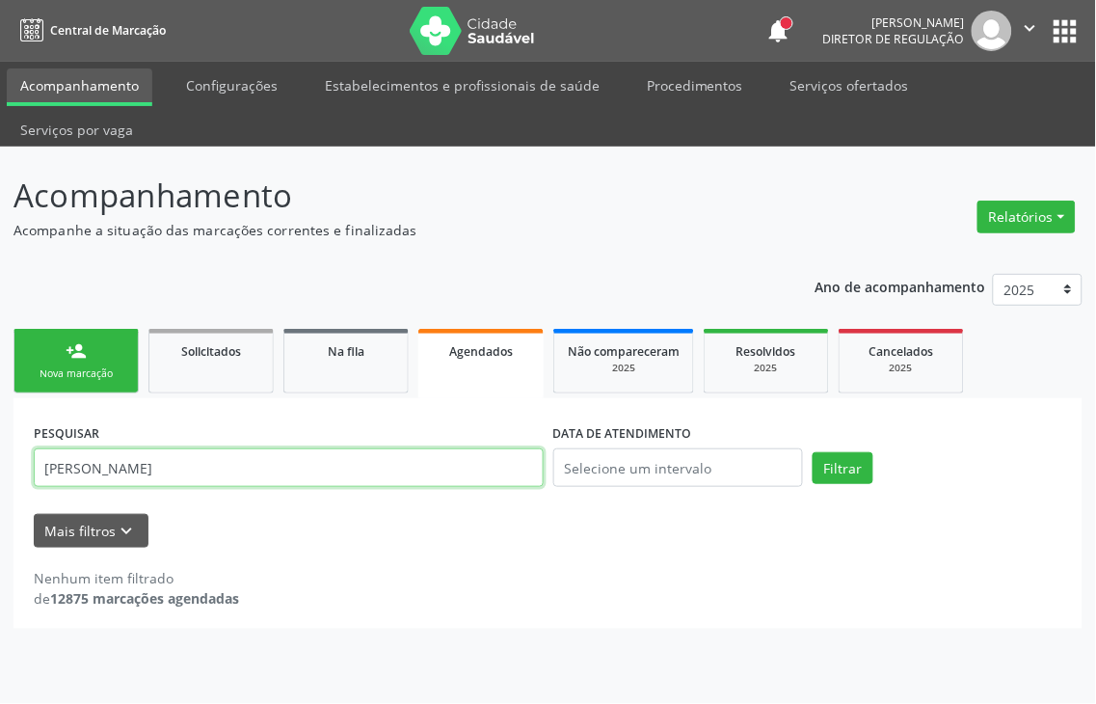
click at [87, 448] on input "[PERSON_NAME]" at bounding box center [289, 467] width 510 height 39
type input "willianny cla"
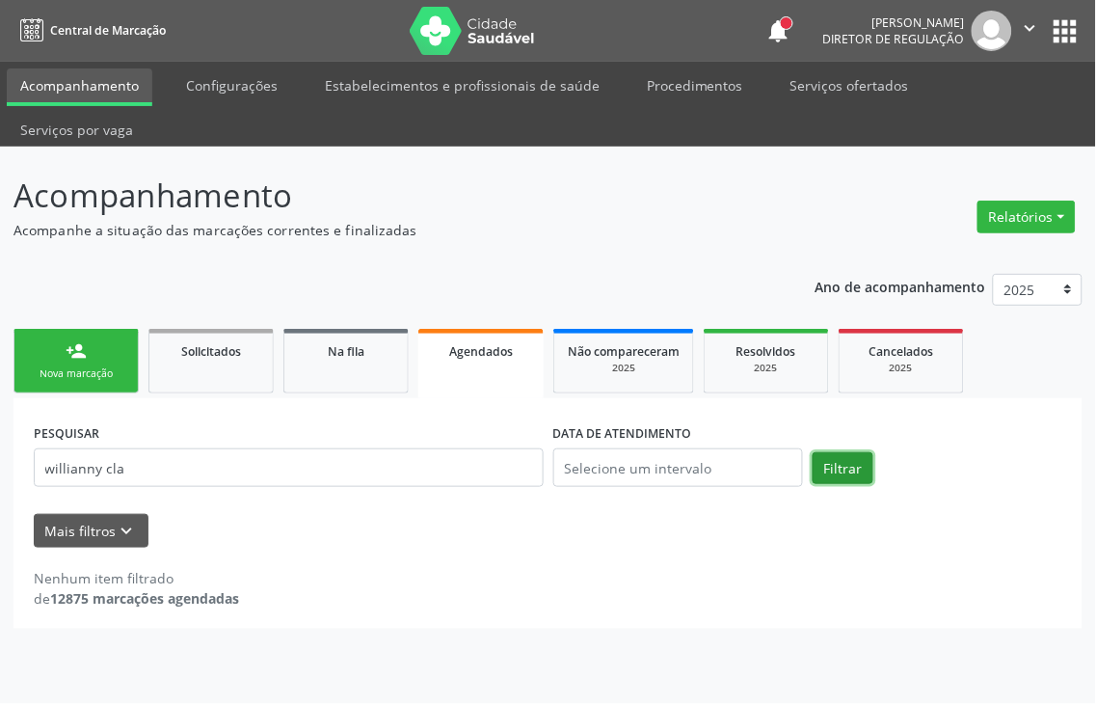
click at [825, 452] on button "Filtrar" at bounding box center [843, 468] width 61 height 33
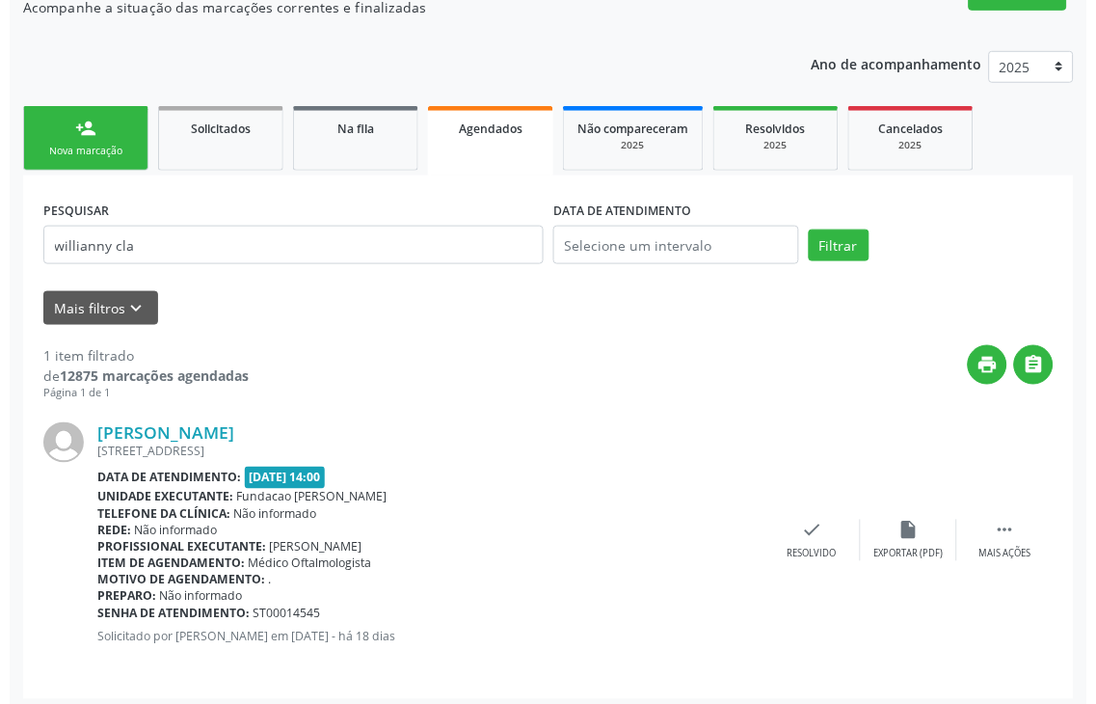
scroll to position [229, 0]
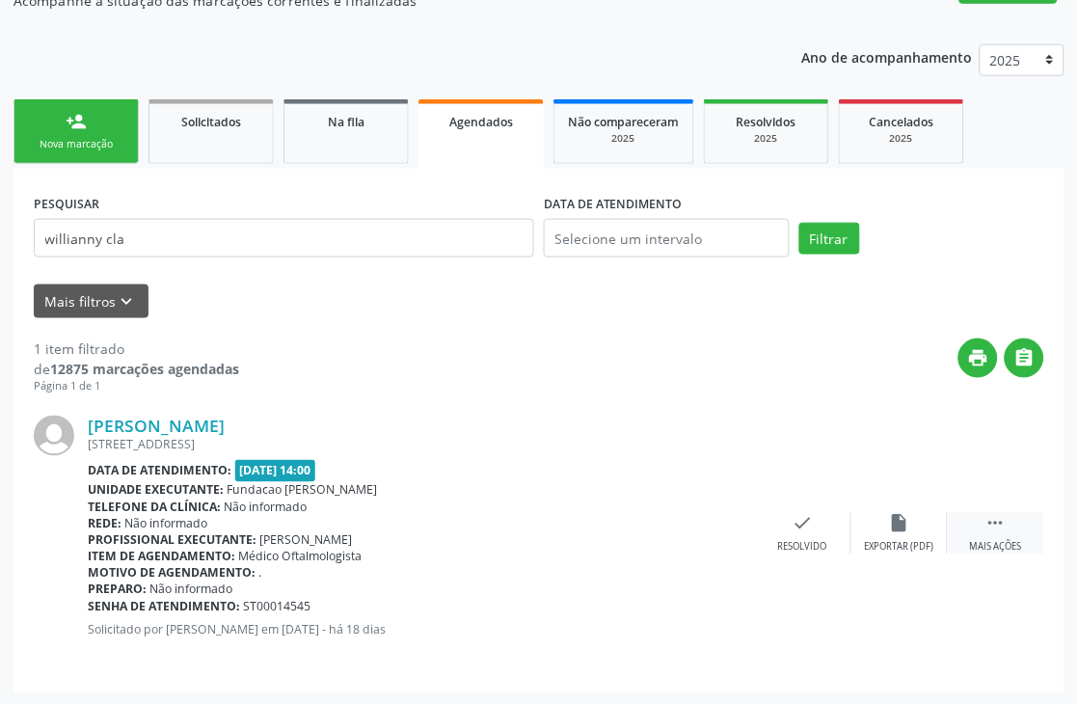
click at [1012, 535] on div " Mais ações" at bounding box center [996, 533] width 96 height 41
click at [706, 527] on icon "cancel" at bounding box center [706, 523] width 21 height 21
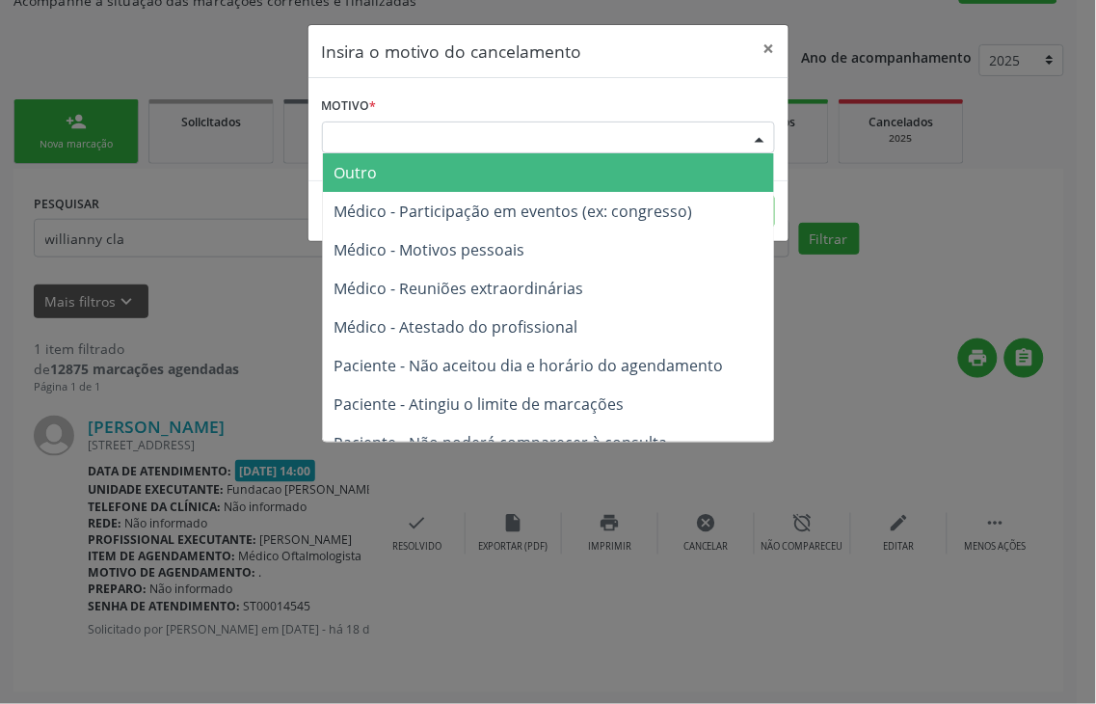
click at [679, 131] on div "Escolha o motivo" at bounding box center [548, 137] width 453 height 33
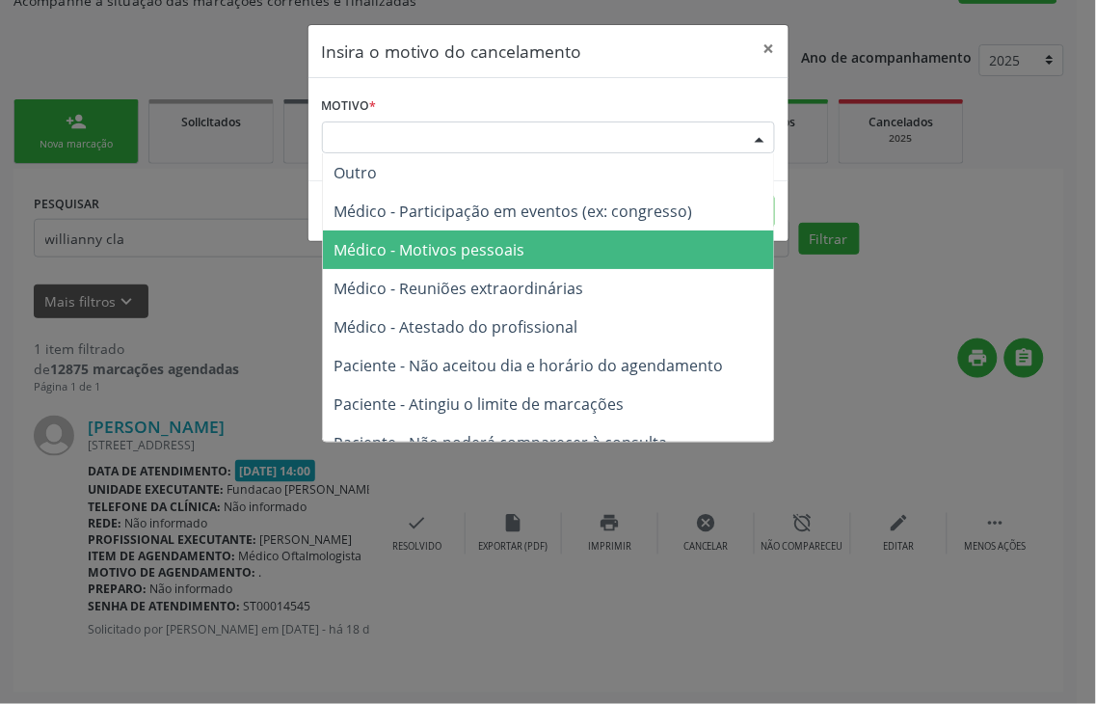
click at [654, 256] on span "Médico - Motivos pessoais" at bounding box center [548, 249] width 451 height 39
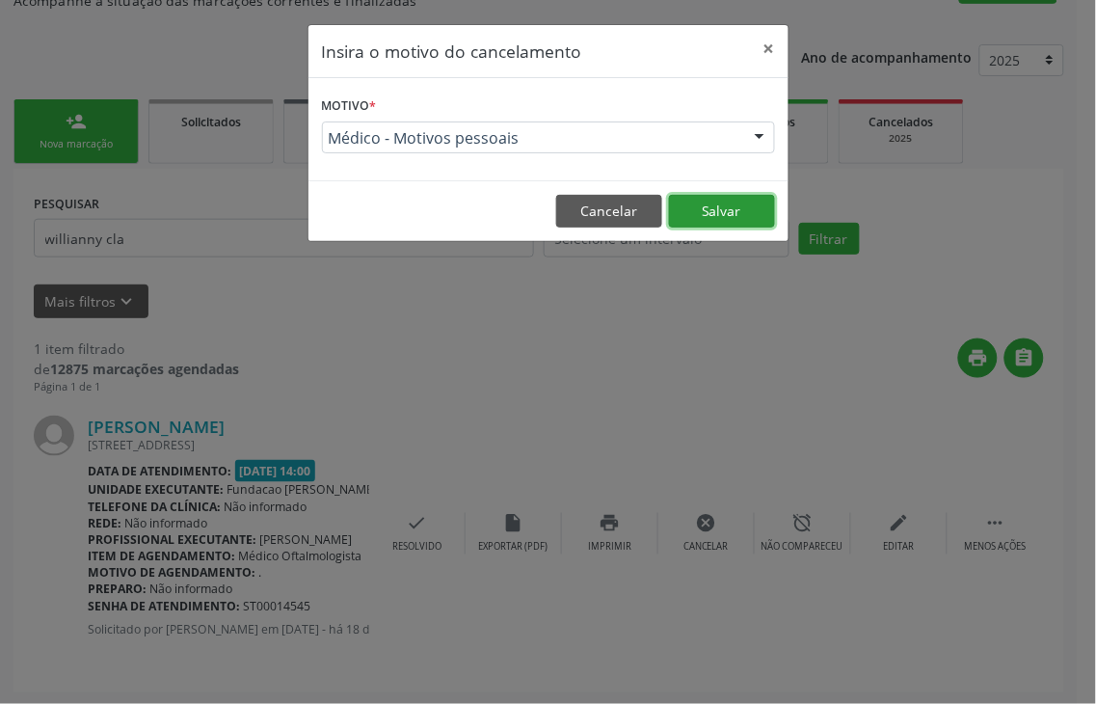
click at [706, 217] on button "Salvar" at bounding box center [722, 211] width 106 height 33
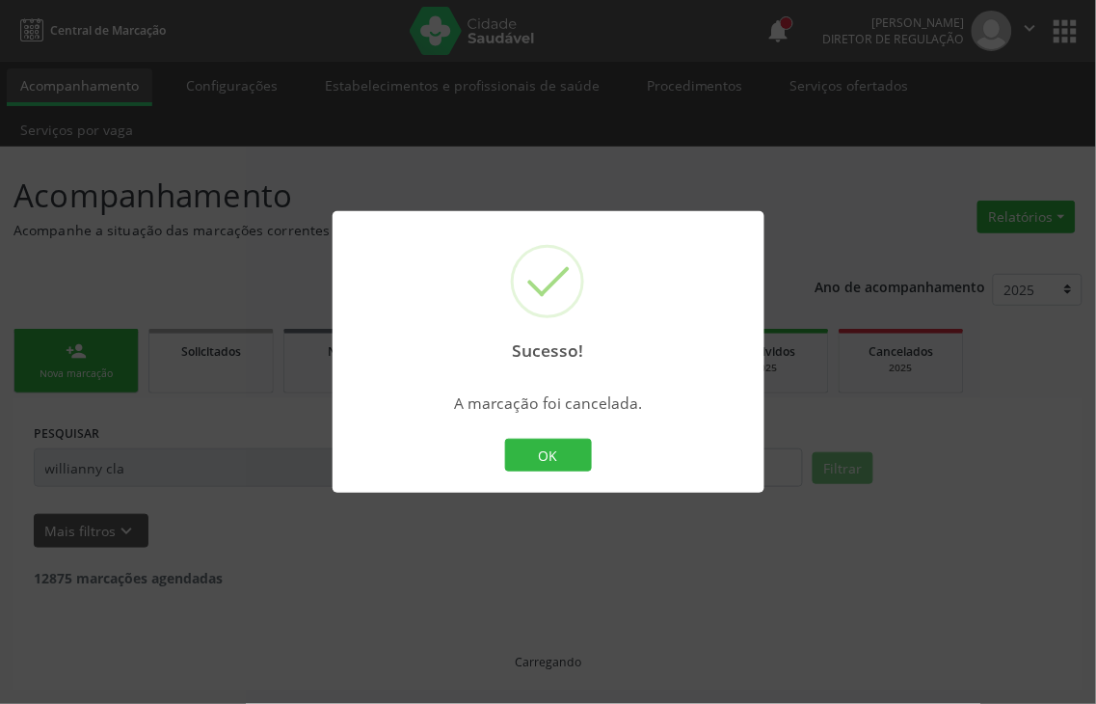
scroll to position [0, 0]
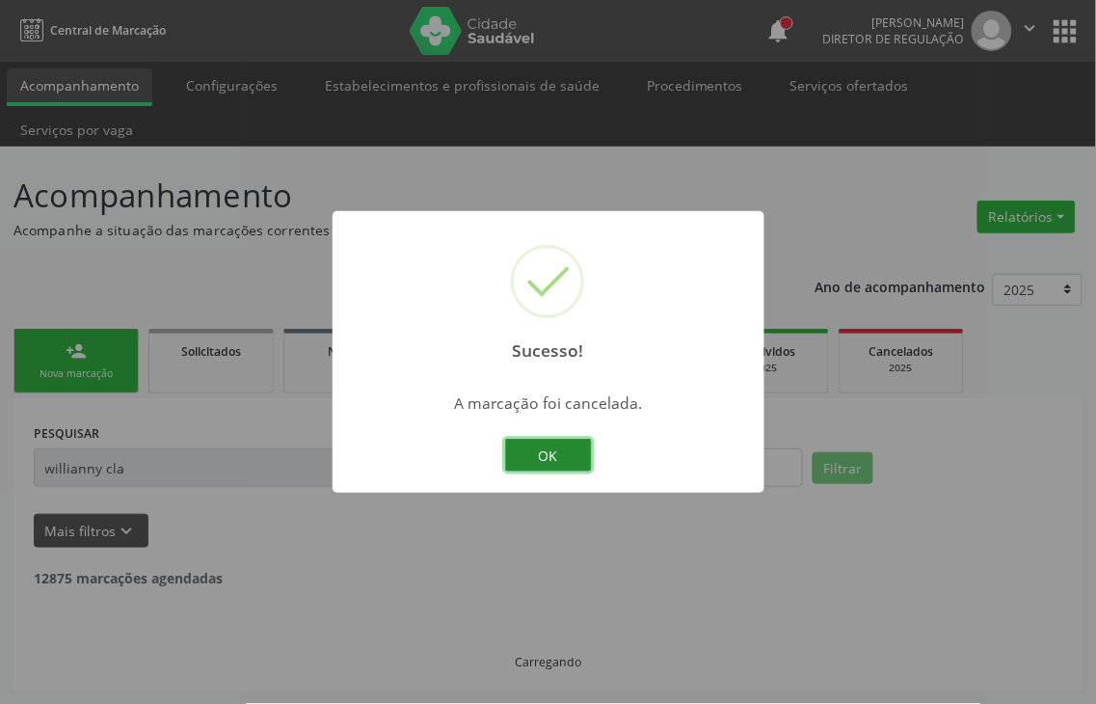
click at [540, 461] on button "OK" at bounding box center [548, 455] width 87 height 33
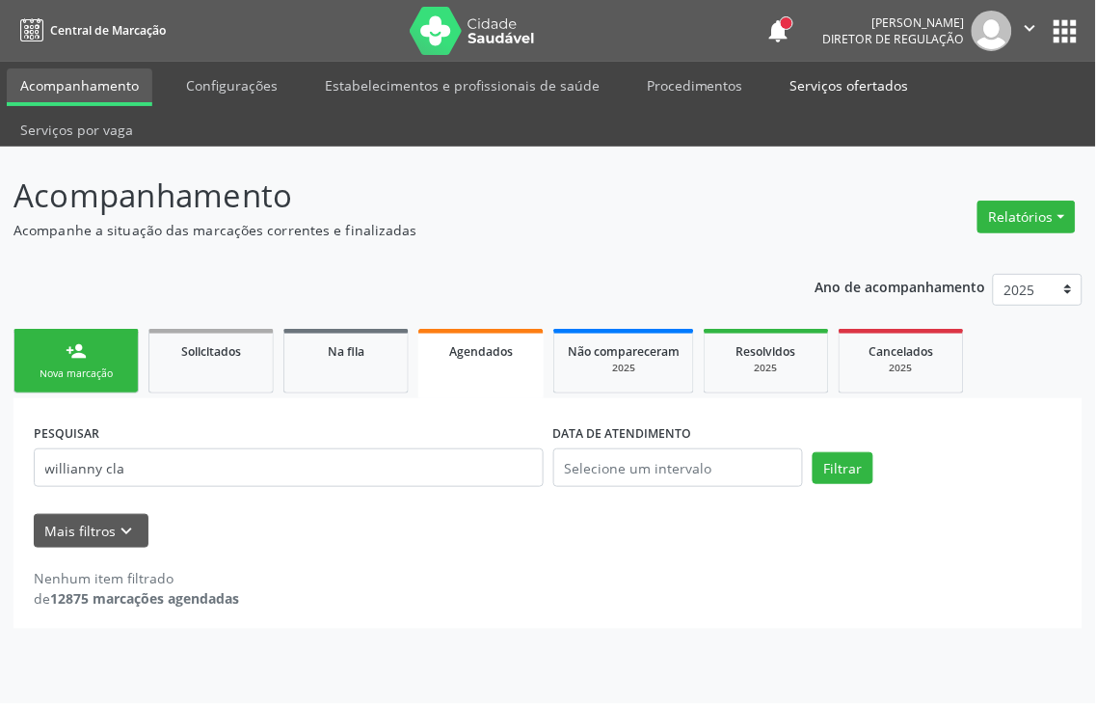
click at [822, 87] on link "Serviços ofertados" at bounding box center [850, 85] width 146 height 34
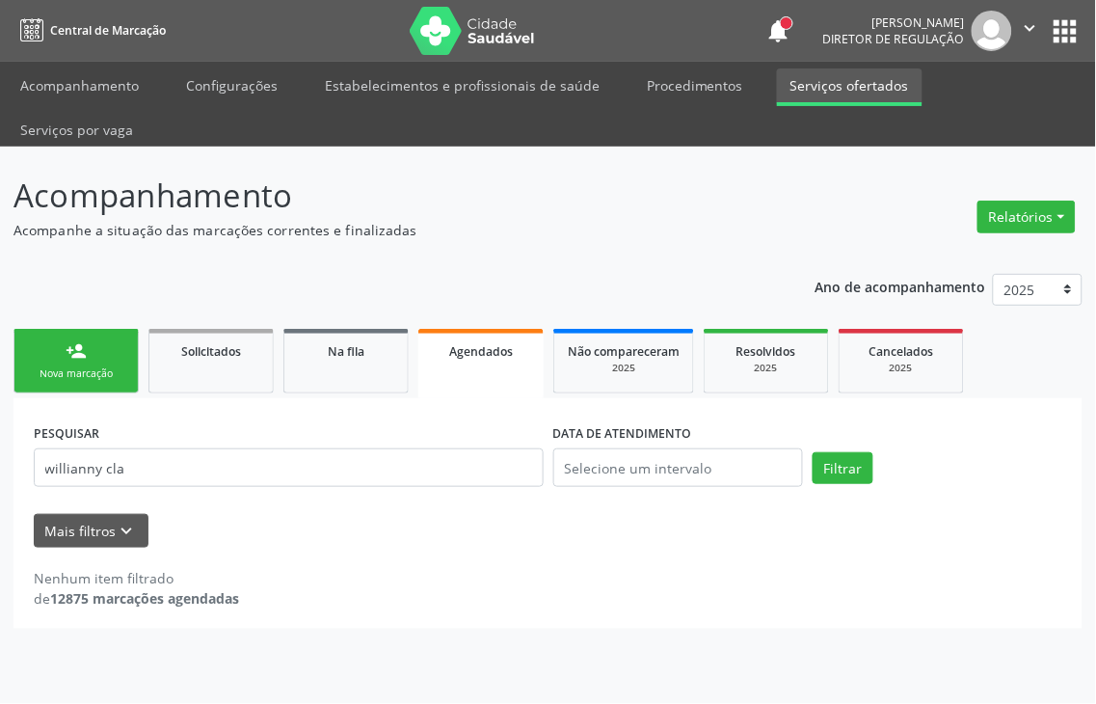
click at [850, 88] on link "Serviços ofertados" at bounding box center [850, 87] width 146 height 38
click at [147, 113] on link "Serviços por vaga" at bounding box center [77, 130] width 140 height 34
